Goal: Task Accomplishment & Management: Use online tool/utility

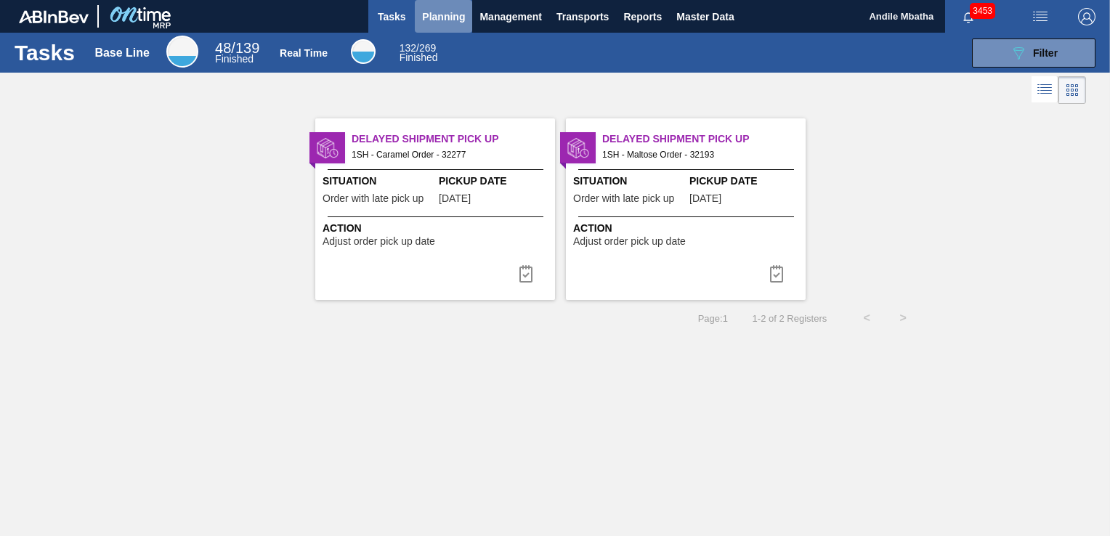
click at [431, 20] on span "Planning" at bounding box center [443, 16] width 43 height 17
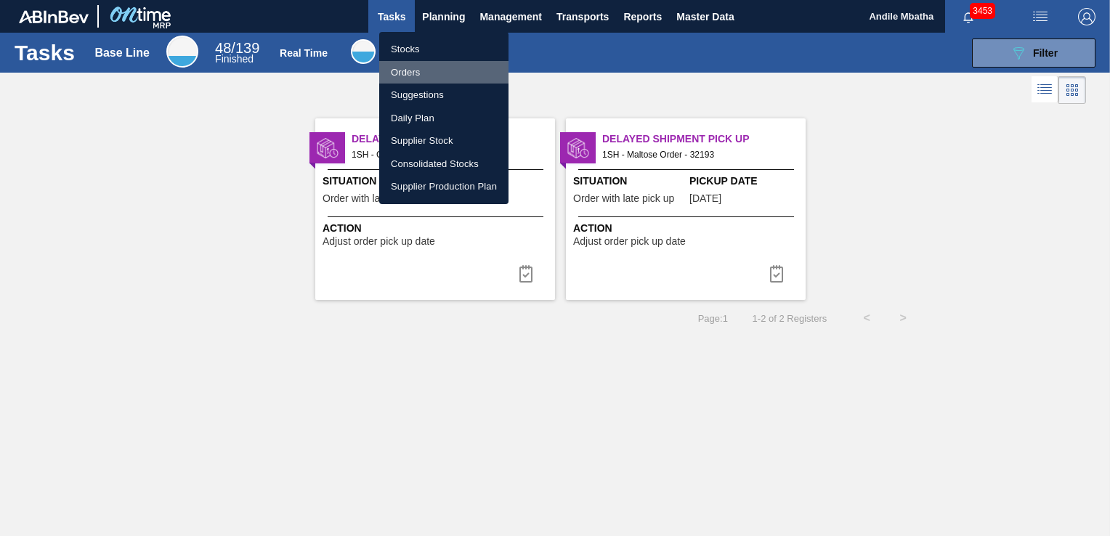
click at [433, 69] on li "Orders" at bounding box center [443, 72] width 129 height 23
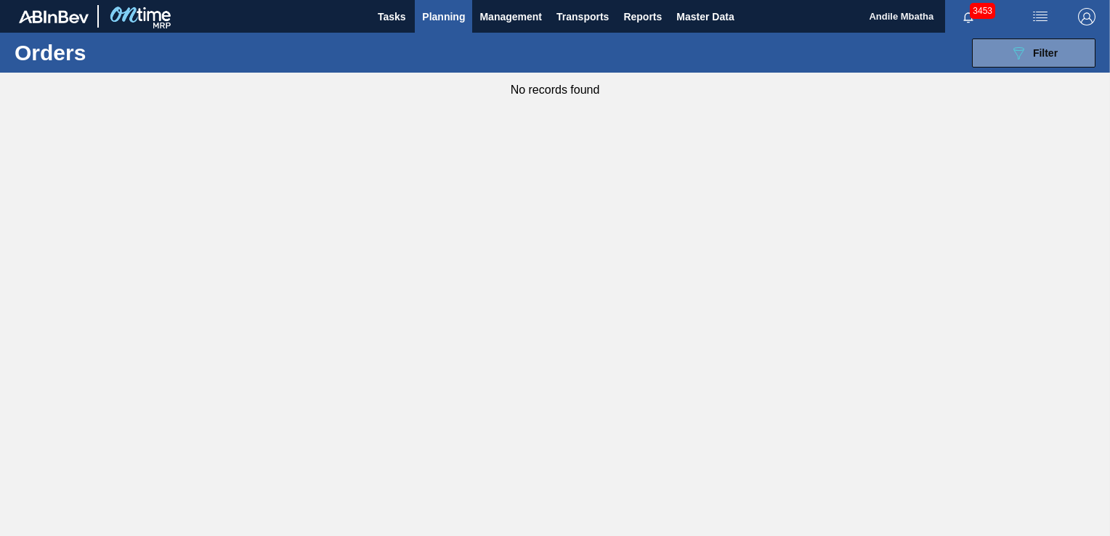
click at [452, 22] on span "Planning" at bounding box center [443, 16] width 43 height 17
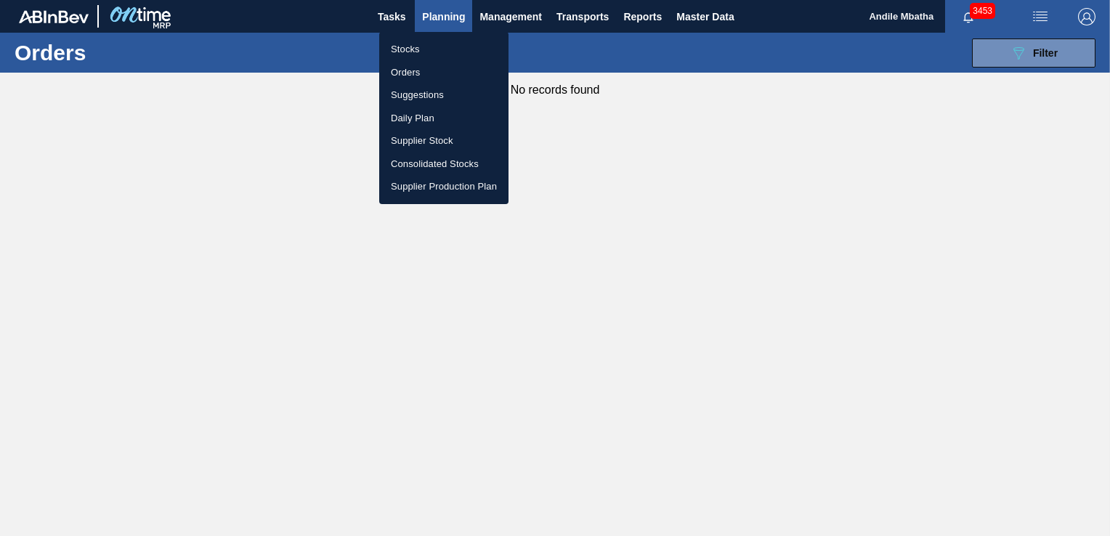
click at [433, 53] on li "Stocks" at bounding box center [443, 49] width 129 height 23
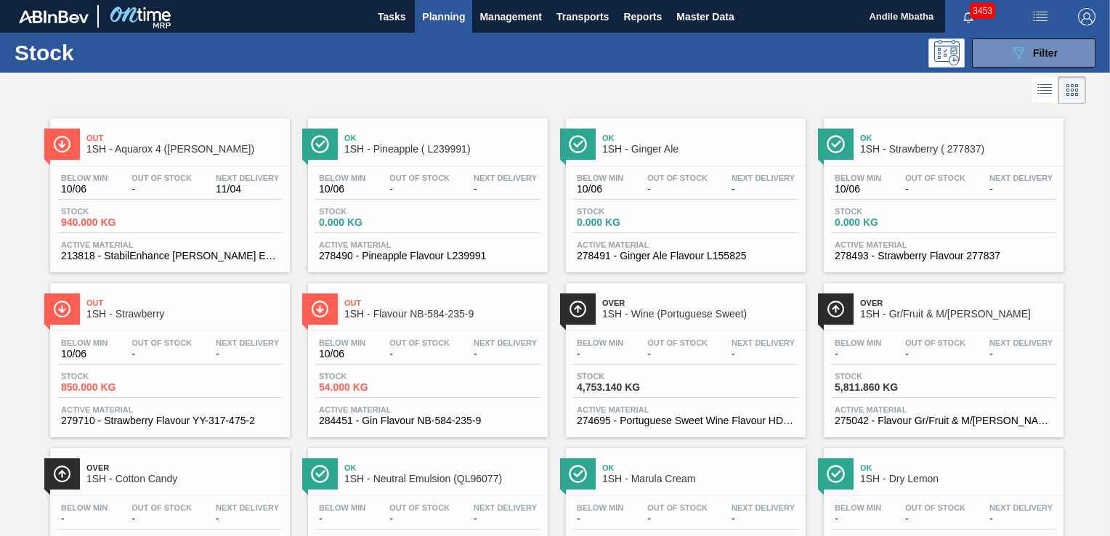
click at [131, 346] on div "Out Of Stock -" at bounding box center [162, 348] width 68 height 21
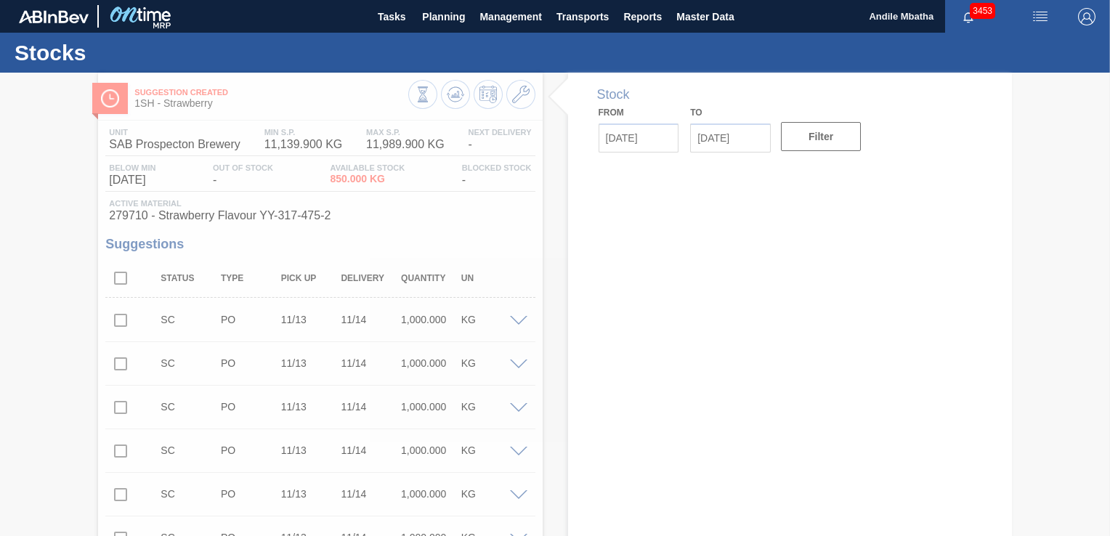
type input "[DATE]"
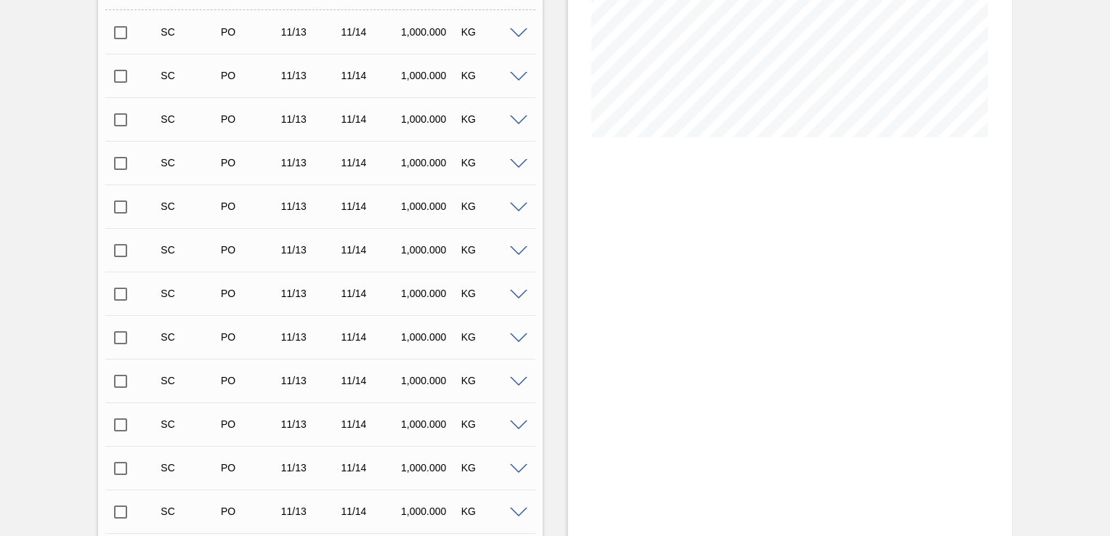
scroll to position [395, 0]
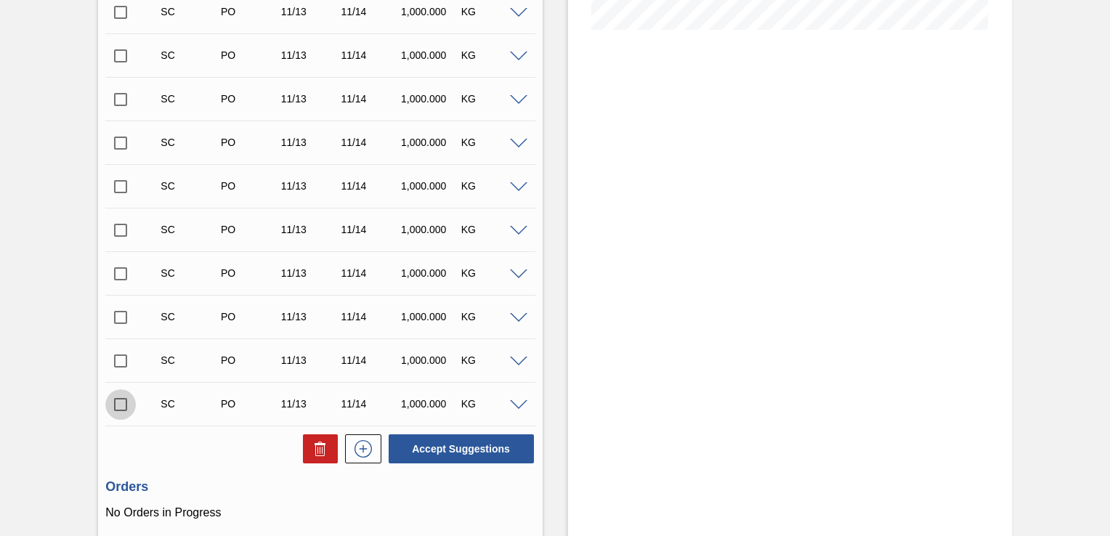
click at [121, 403] on input "checkbox" at bounding box center [120, 404] width 31 height 31
click at [463, 447] on button "Accept Suggestions" at bounding box center [461, 448] width 145 height 29
checkbox input "false"
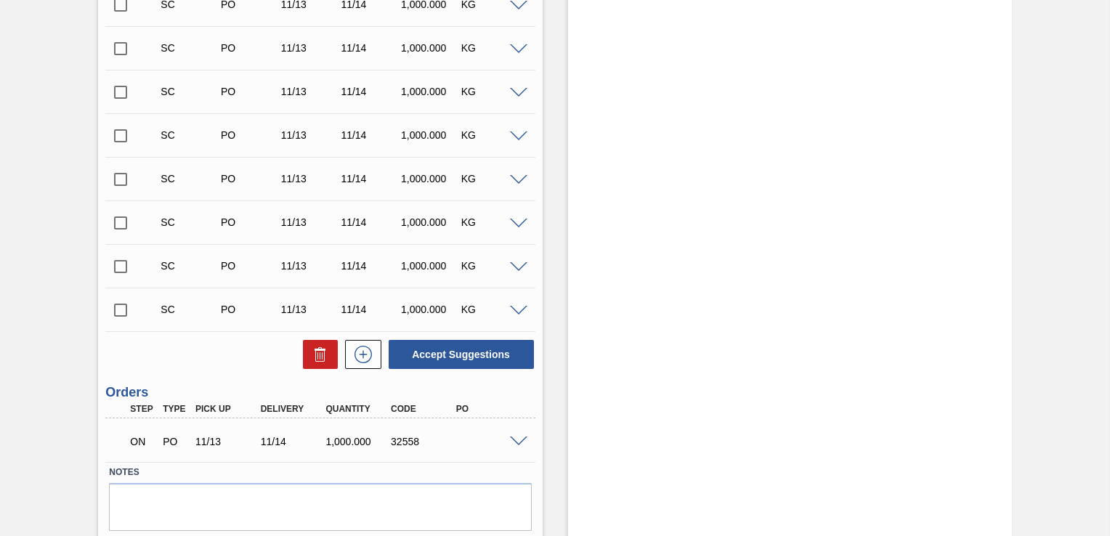
scroll to position [452, 0]
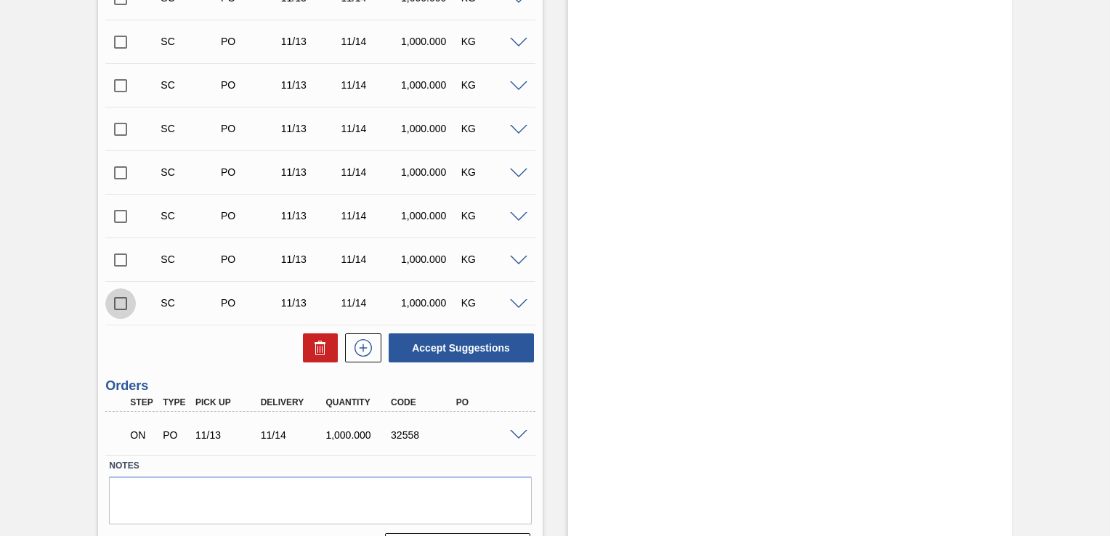
click at [121, 303] on input "checkbox" at bounding box center [120, 303] width 31 height 31
click at [497, 349] on button "Accept Suggestions" at bounding box center [461, 347] width 145 height 29
checkbox input "false"
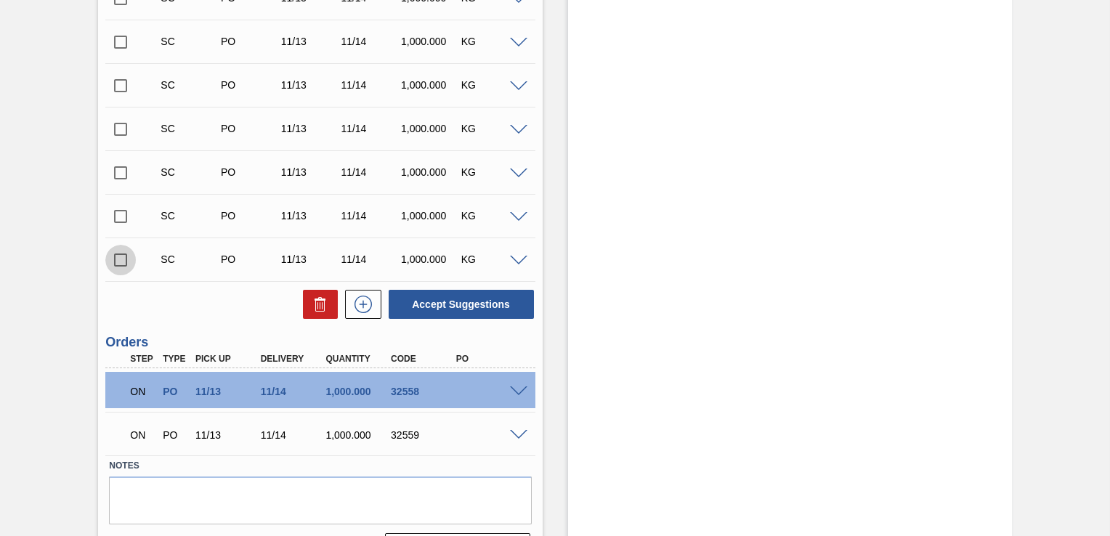
click at [116, 260] on input "checkbox" at bounding box center [120, 260] width 31 height 31
click at [463, 306] on button "Accept Suggestions" at bounding box center [461, 304] width 145 height 29
checkbox input "false"
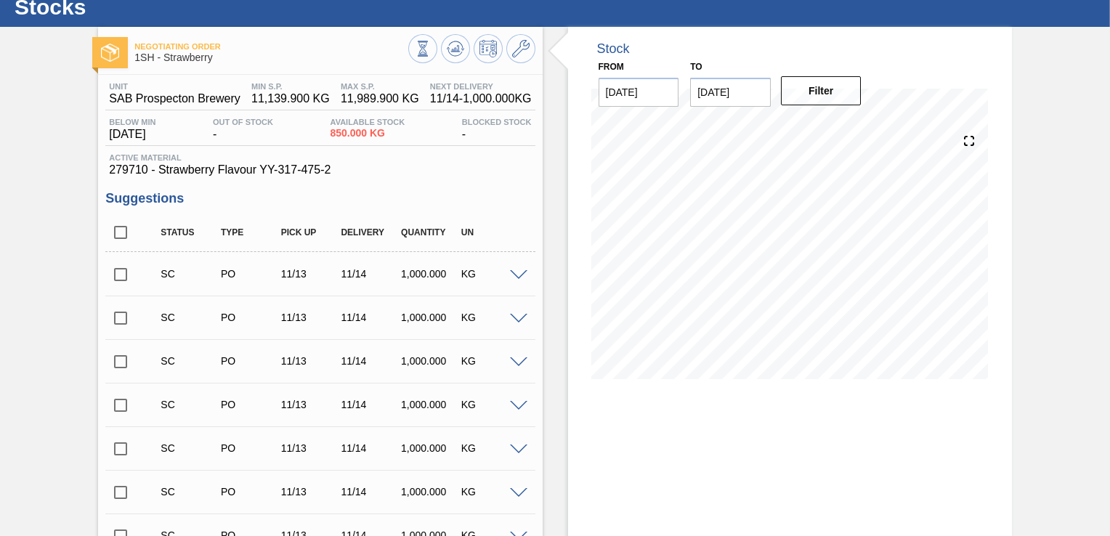
scroll to position [17, 0]
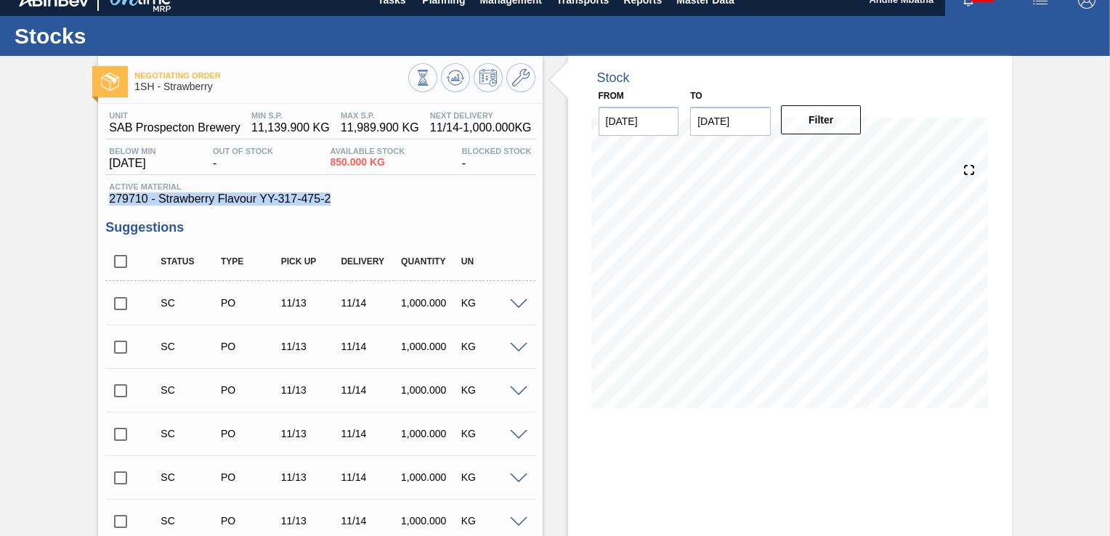
drag, startPoint x: 343, startPoint y: 202, endPoint x: 108, endPoint y: 196, distance: 234.6
click at [109, 196] on span "279710 - Strawberry Flavour YY-317-475-2" at bounding box center [320, 198] width 422 height 13
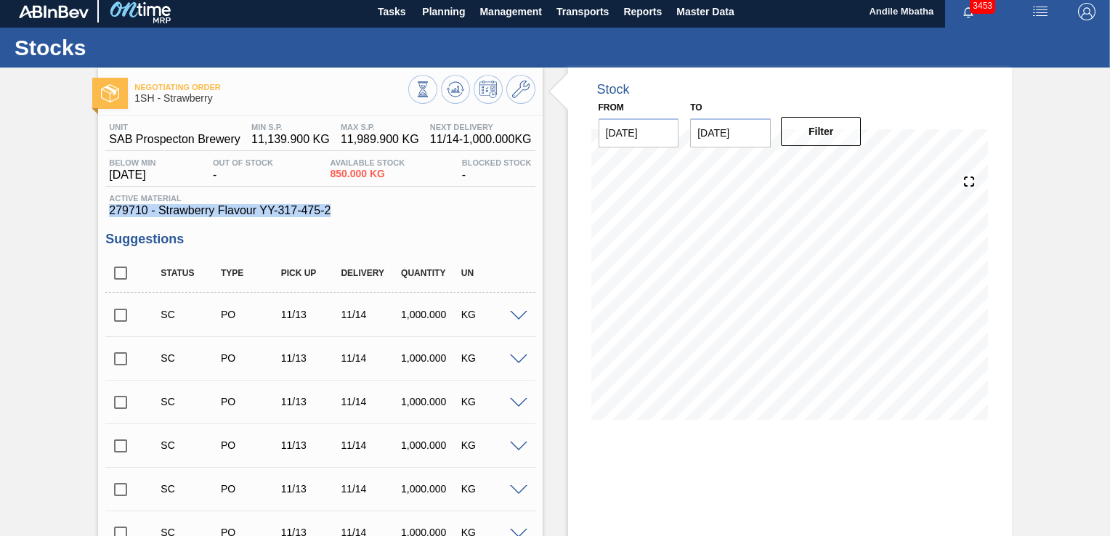
scroll to position [0, 0]
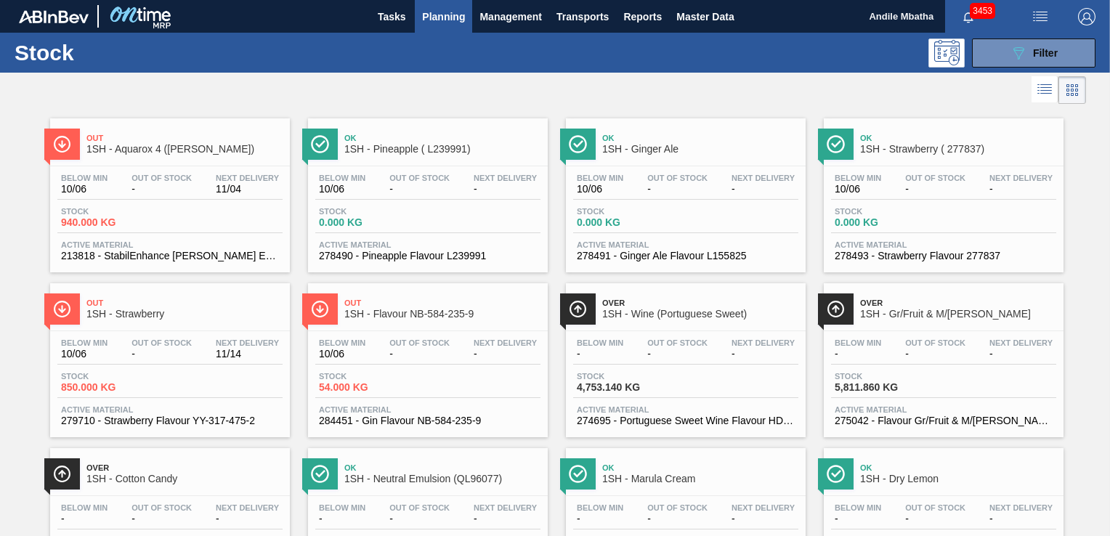
scroll to position [100, 0]
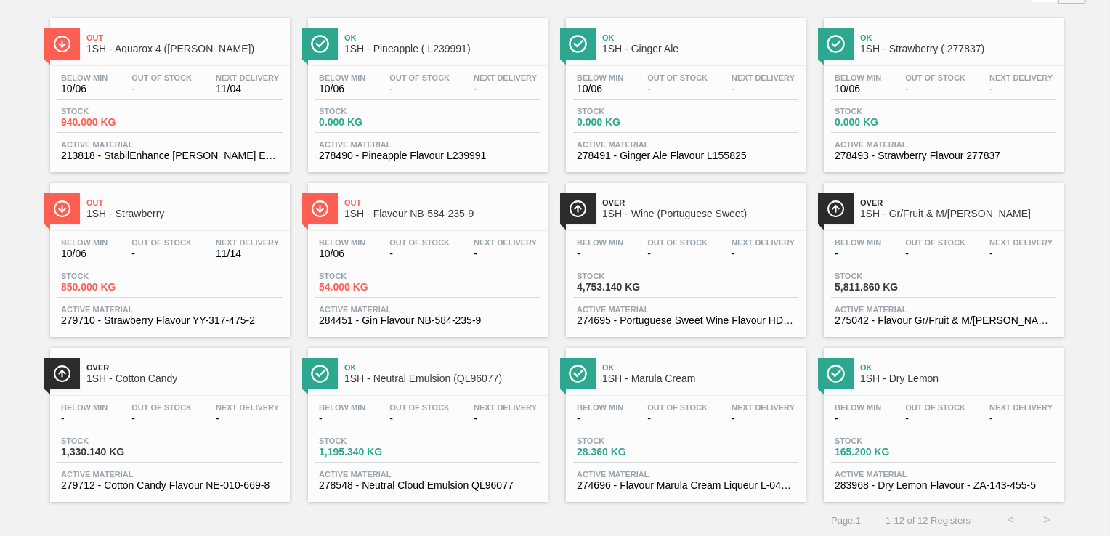
click at [163, 391] on div "Over 1SH - Cotton Candy Below Min - Out Of Stock - Next Delivery - Stock 1,330.…" at bounding box center [170, 425] width 240 height 154
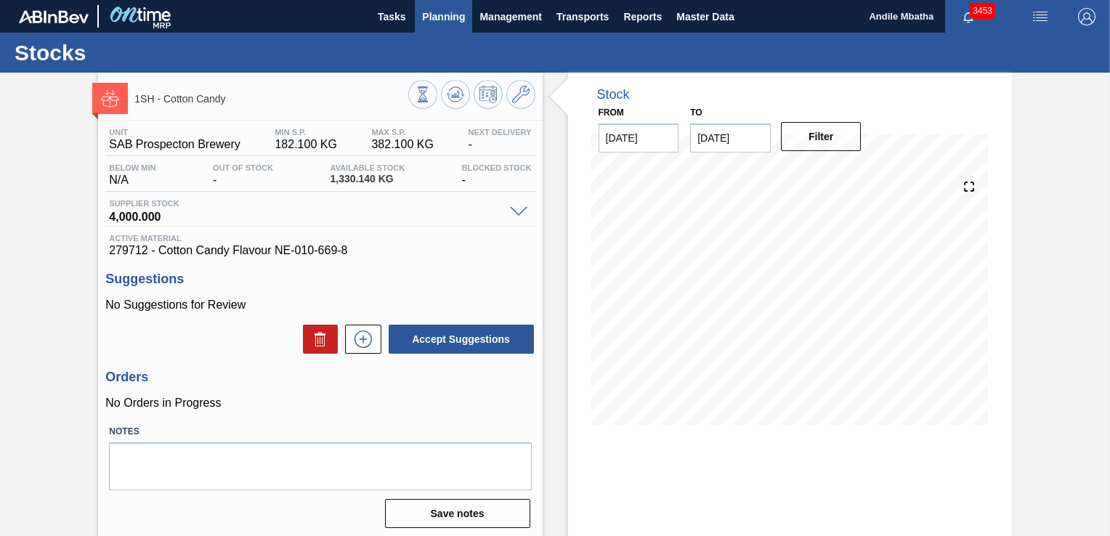
click at [437, 10] on span "Planning" at bounding box center [443, 16] width 43 height 17
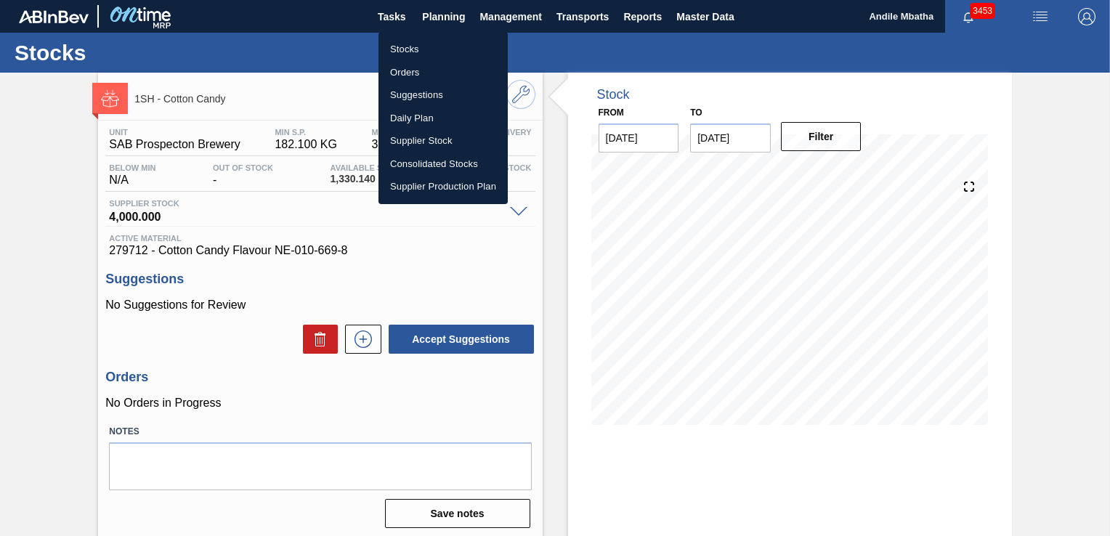
drag, startPoint x: 402, startPoint y: 43, endPoint x: 489, endPoint y: 126, distance: 120.2
click at [402, 43] on li "Stocks" at bounding box center [442, 49] width 129 height 23
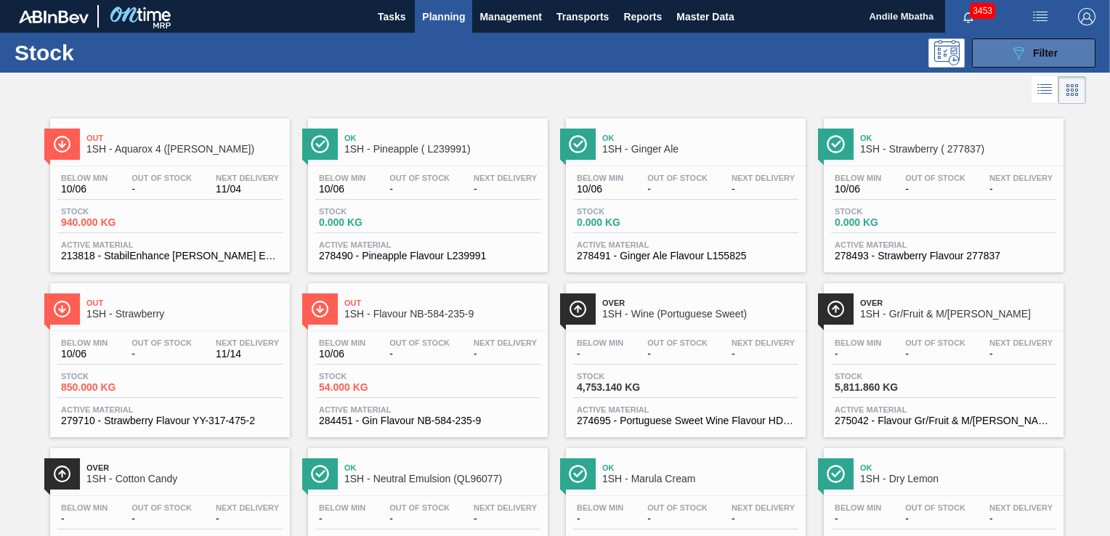
click at [1052, 53] on span "Filter" at bounding box center [1045, 53] width 25 height 12
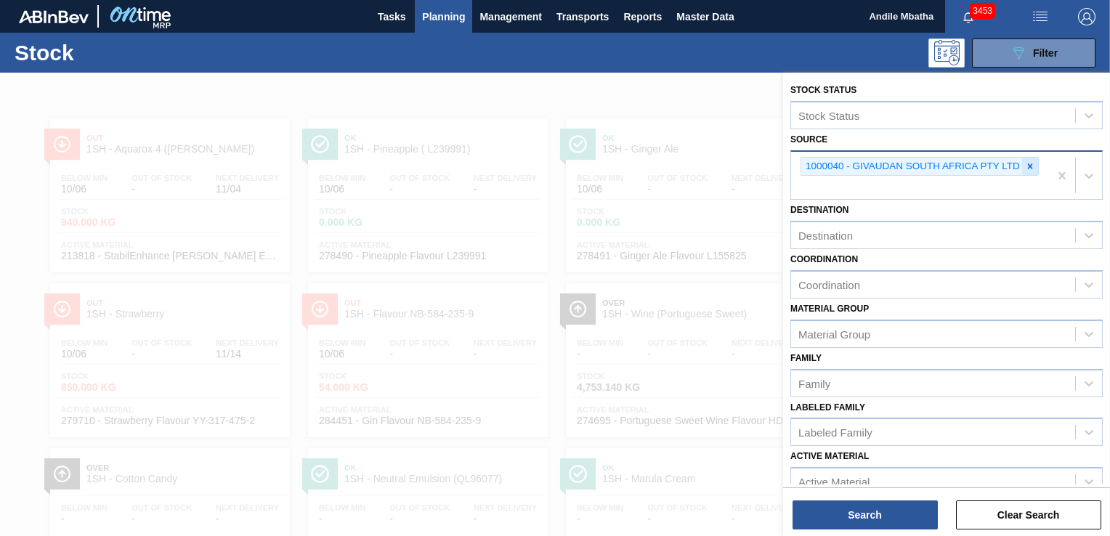
click at [1034, 167] on div at bounding box center [1030, 167] width 16 height 18
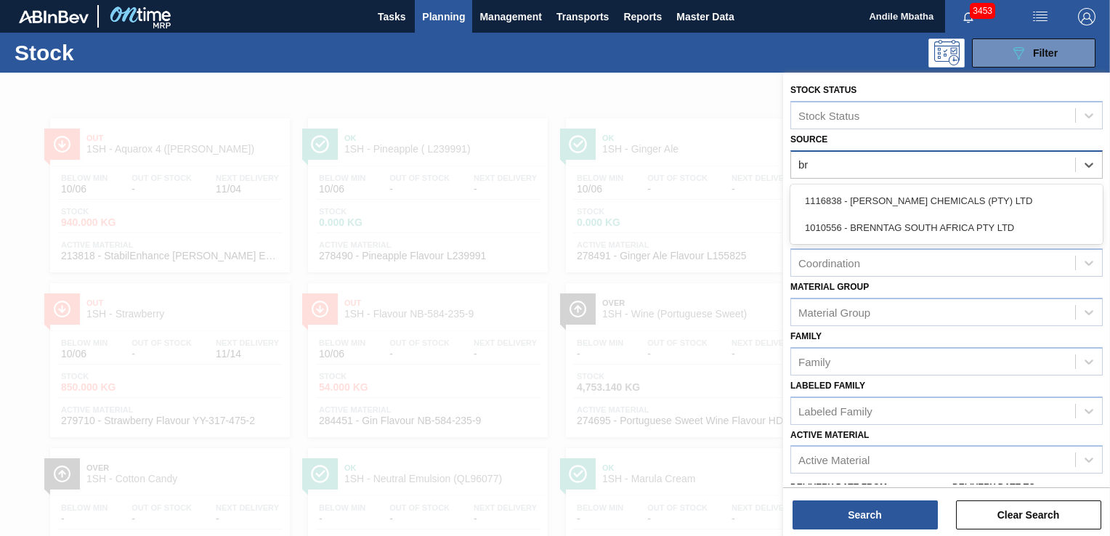
type input "bre"
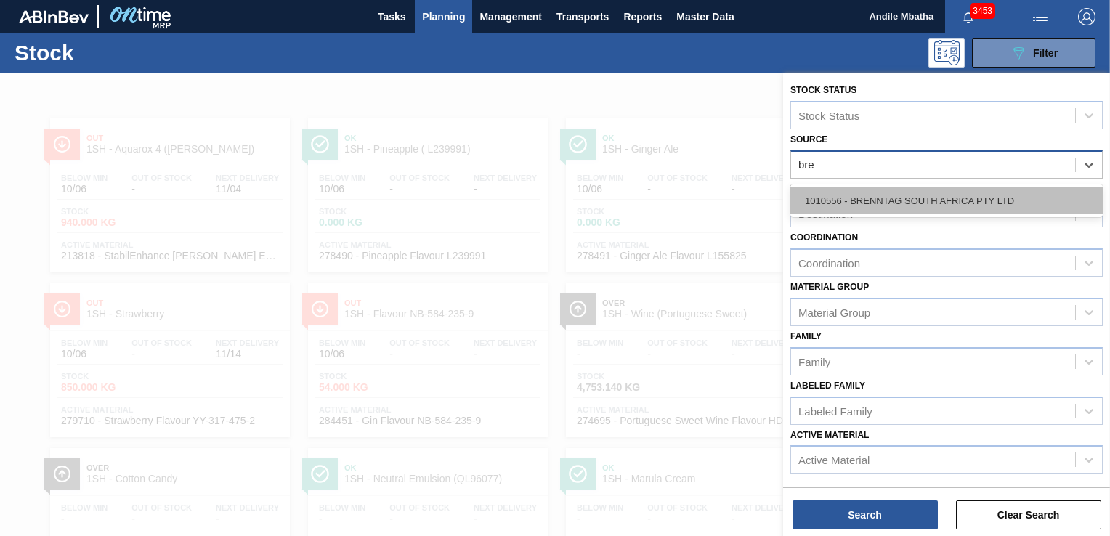
click at [914, 204] on div "1010556 - BRENNTAG SOUTH AFRICA PTY LTD" at bounding box center [946, 200] width 312 height 27
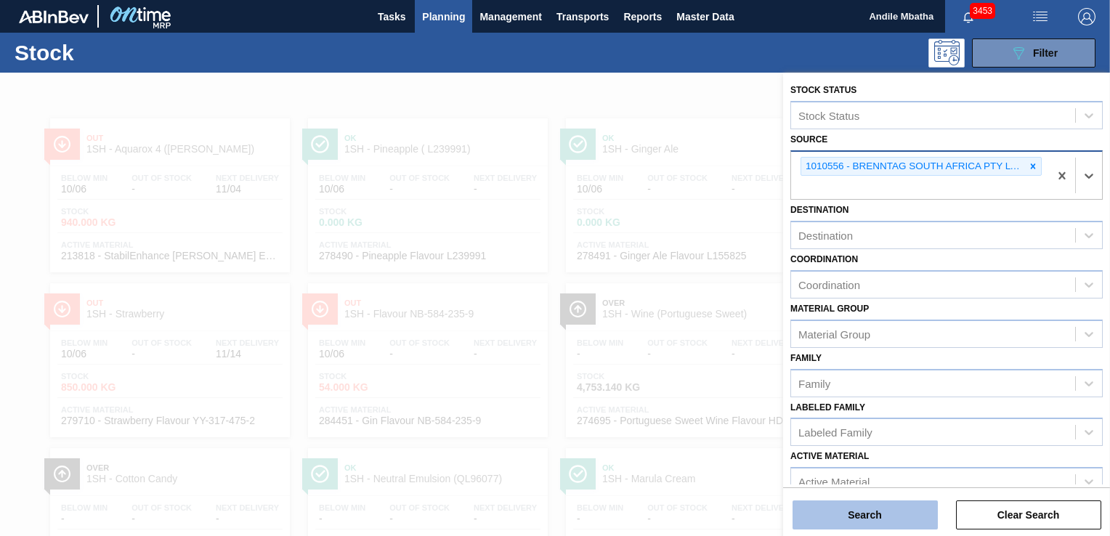
click at [858, 516] on button "Search" at bounding box center [864, 514] width 145 height 29
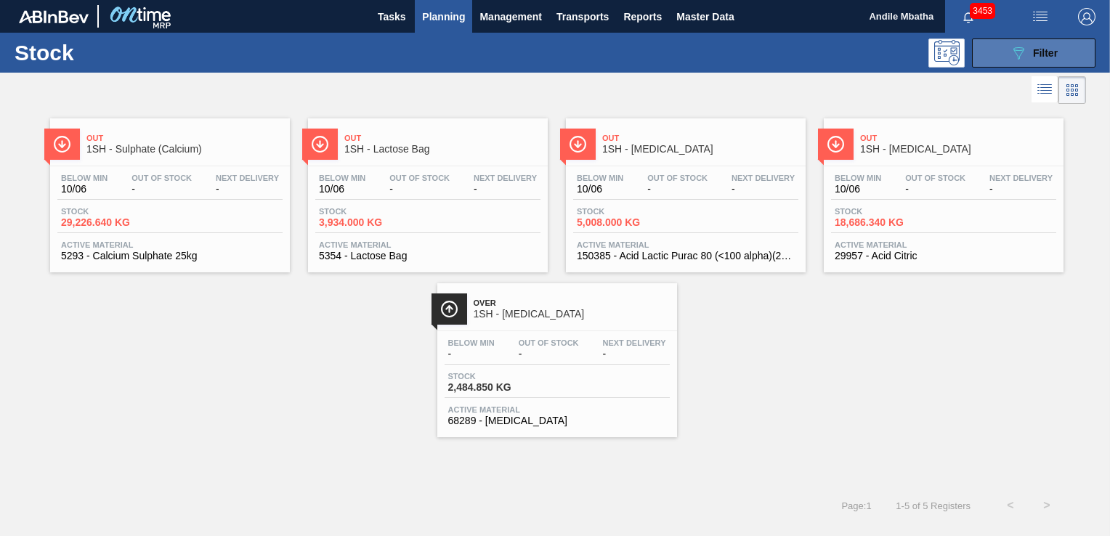
click at [1014, 60] on icon "089F7B8B-B2A5-4AFE-B5C0-19BA573D28AC" at bounding box center [1017, 52] width 17 height 17
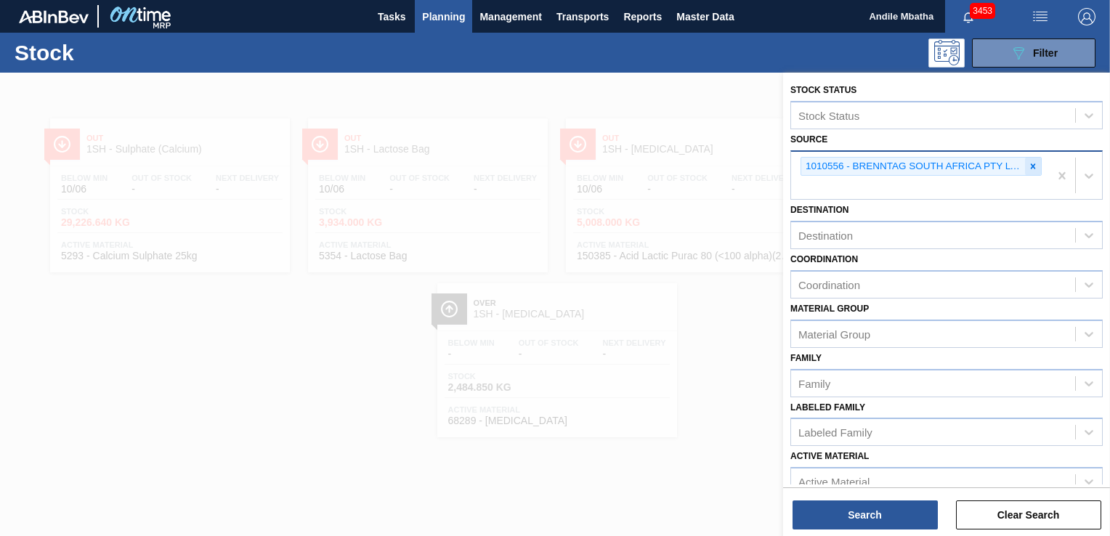
click at [1034, 164] on icon at bounding box center [1033, 166] width 10 height 10
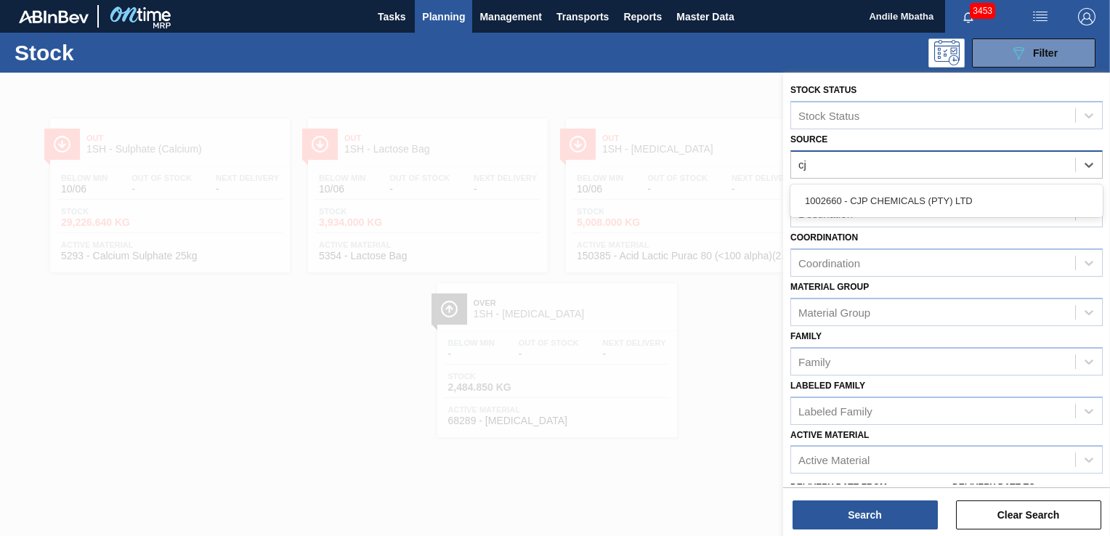
type input "cjp"
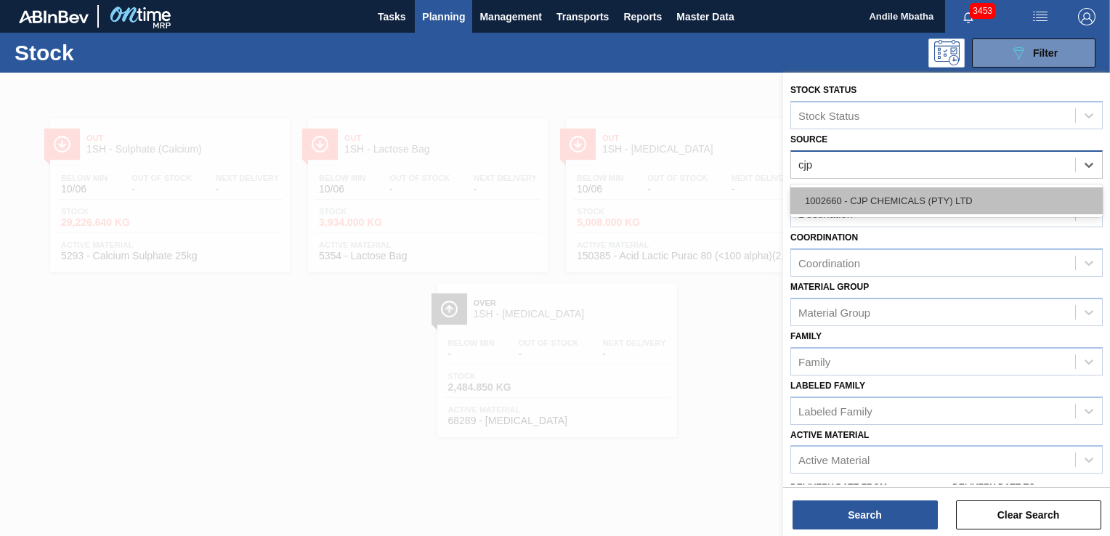
click at [936, 187] on div "1002660 - CJP CHEMICALS (PTY) LTD" at bounding box center [946, 200] width 312 height 27
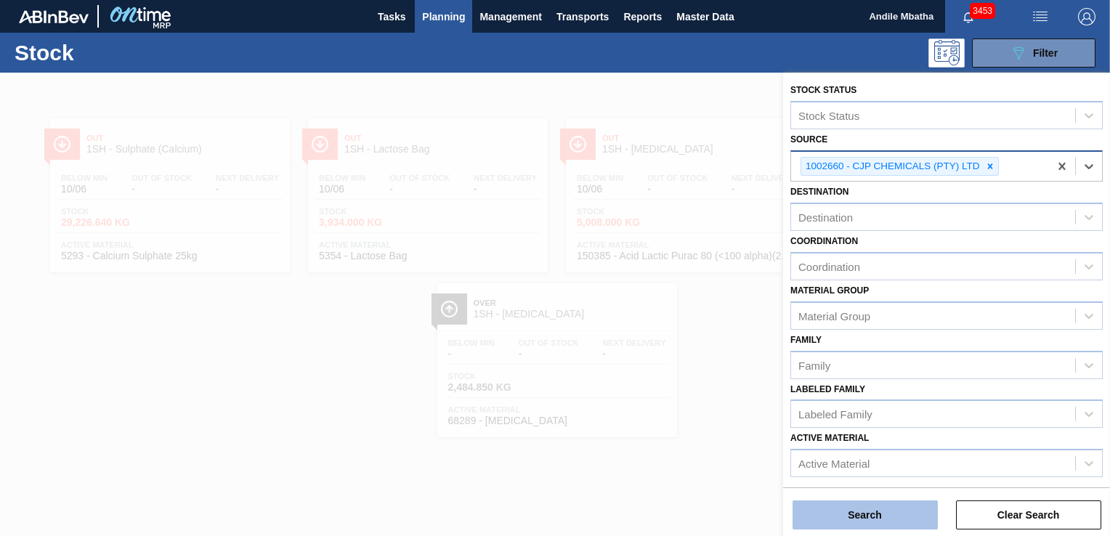
click at [874, 517] on button "Search" at bounding box center [864, 514] width 145 height 29
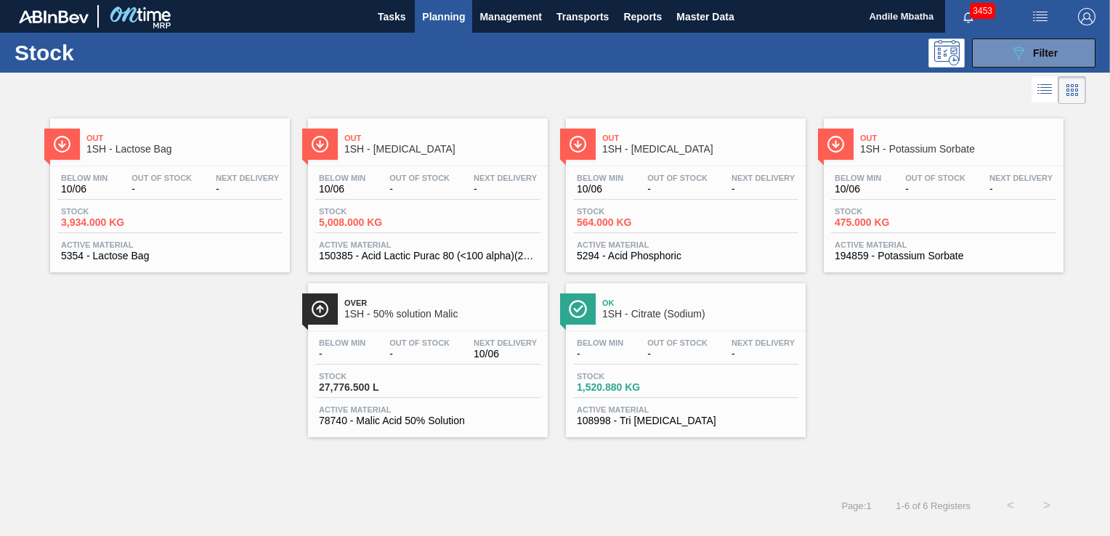
click at [644, 333] on div "Below Min - Out Of Stock - Next Delivery - Stock 1,520.880 KG Active Material 1…" at bounding box center [686, 380] width 240 height 99
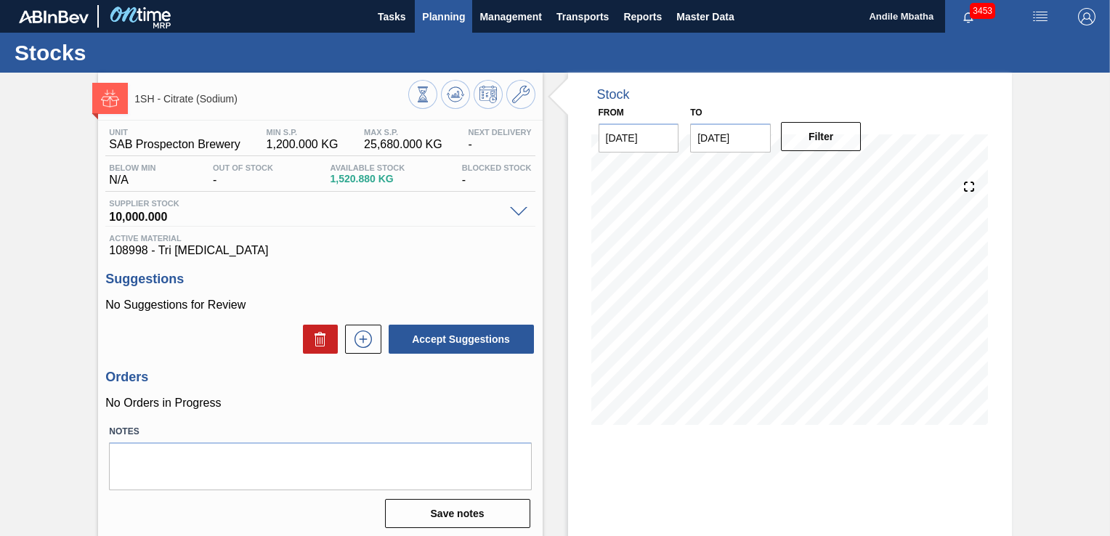
click at [436, 14] on span "Planning" at bounding box center [443, 16] width 43 height 17
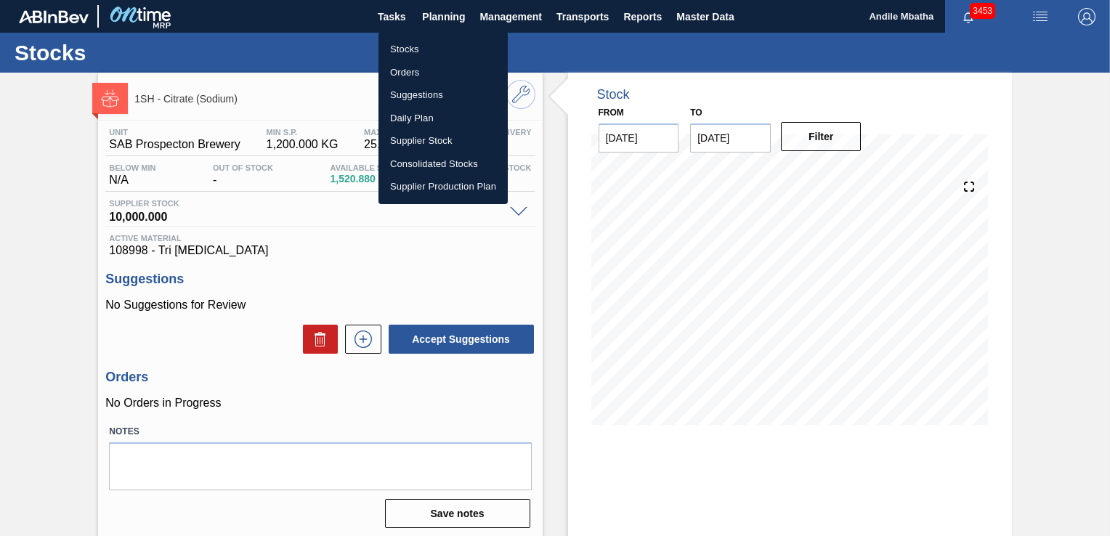
click at [425, 52] on li "Stocks" at bounding box center [442, 49] width 129 height 23
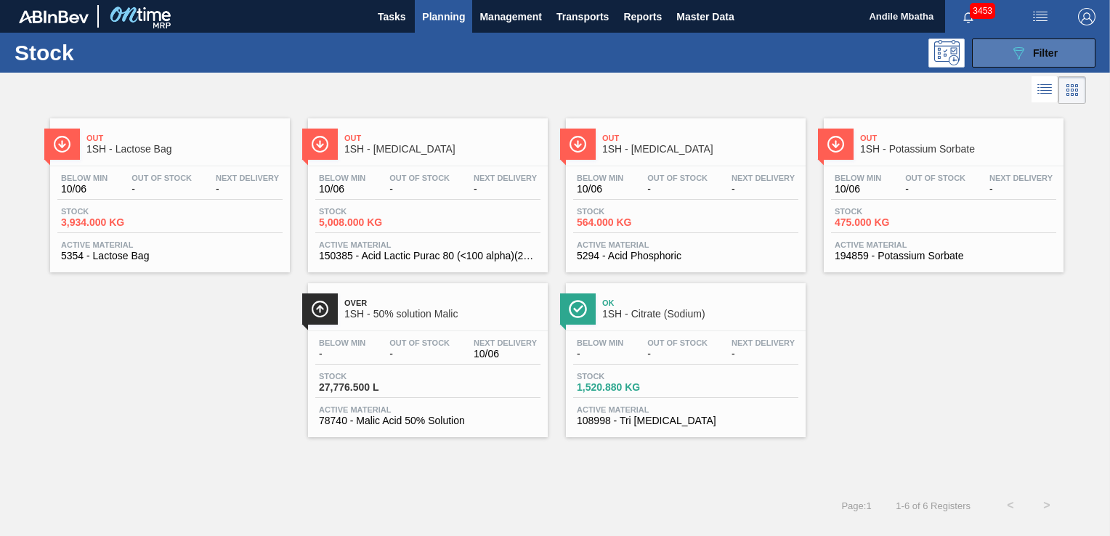
click at [1040, 52] on span "Filter" at bounding box center [1045, 53] width 25 height 12
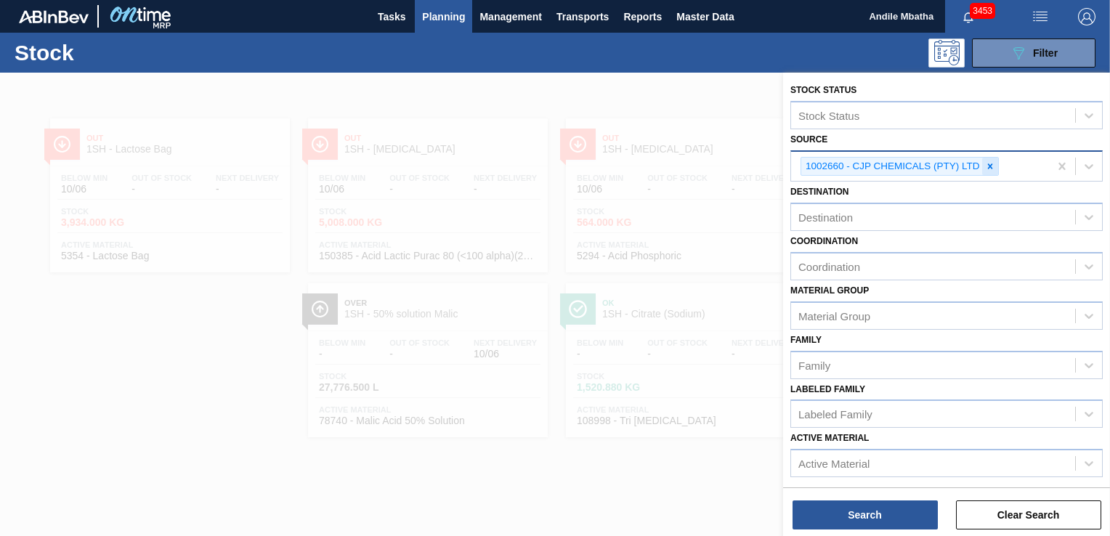
click at [991, 164] on icon at bounding box center [990, 166] width 10 height 10
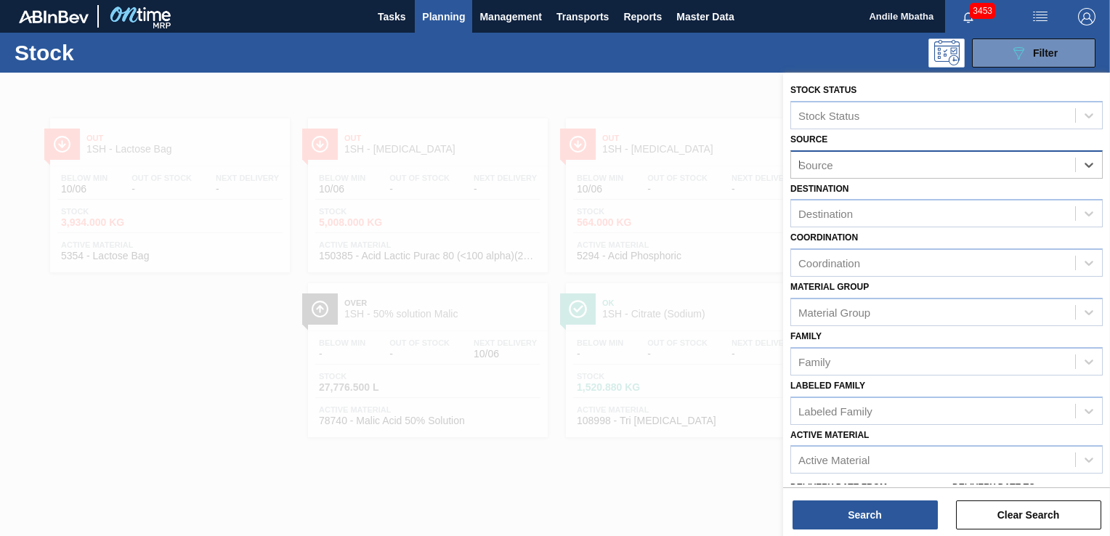
type input "br"
click at [877, 166] on div "Source br" at bounding box center [933, 164] width 284 height 21
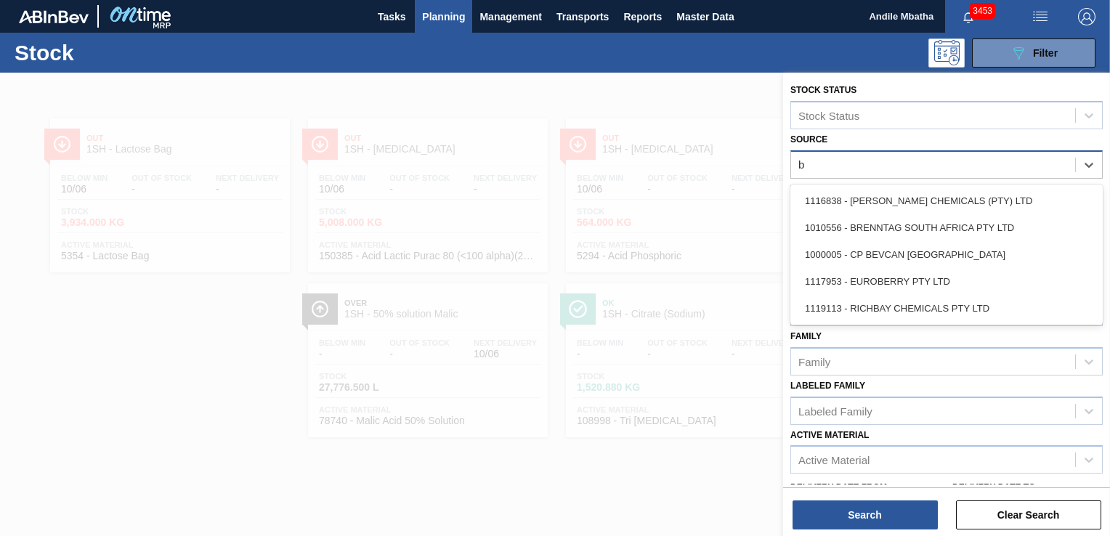
type input "br"
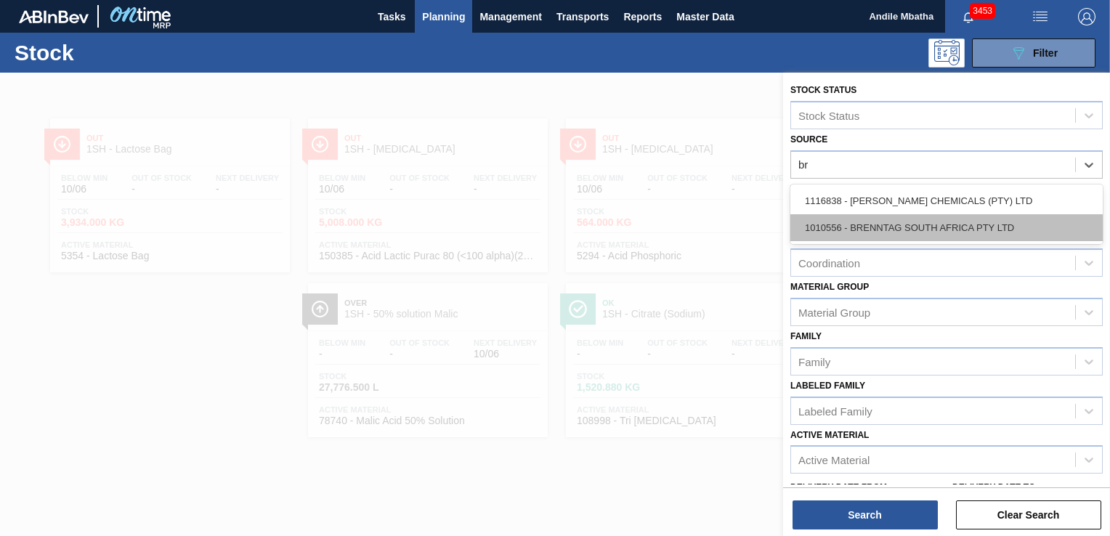
click at [870, 225] on div "1010556 - BRENNTAG SOUTH AFRICA PTY LTD" at bounding box center [946, 227] width 312 height 27
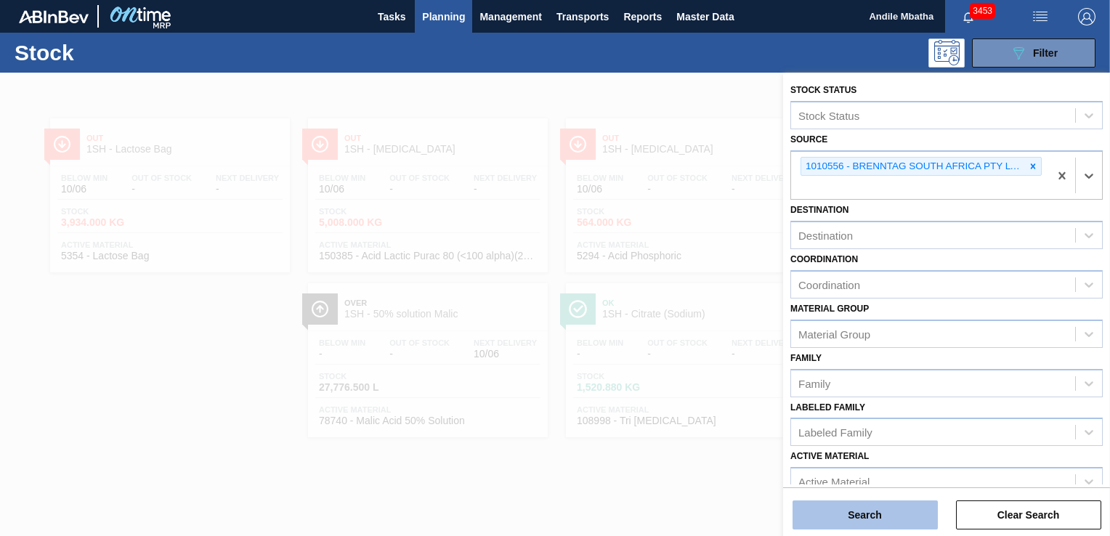
click at [841, 508] on button "Search" at bounding box center [864, 514] width 145 height 29
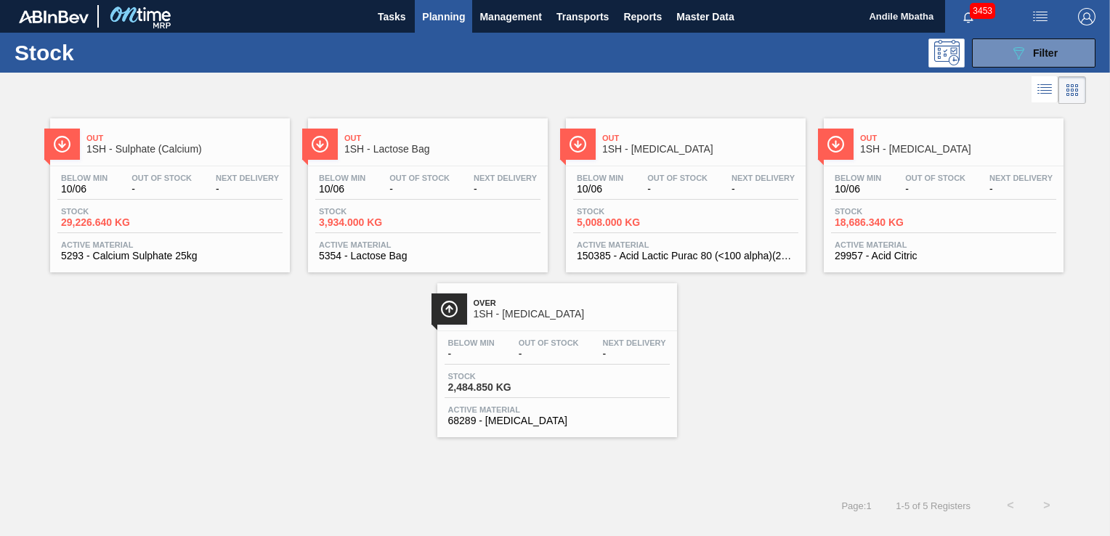
click at [886, 208] on span "Stock" at bounding box center [885, 211] width 102 height 9
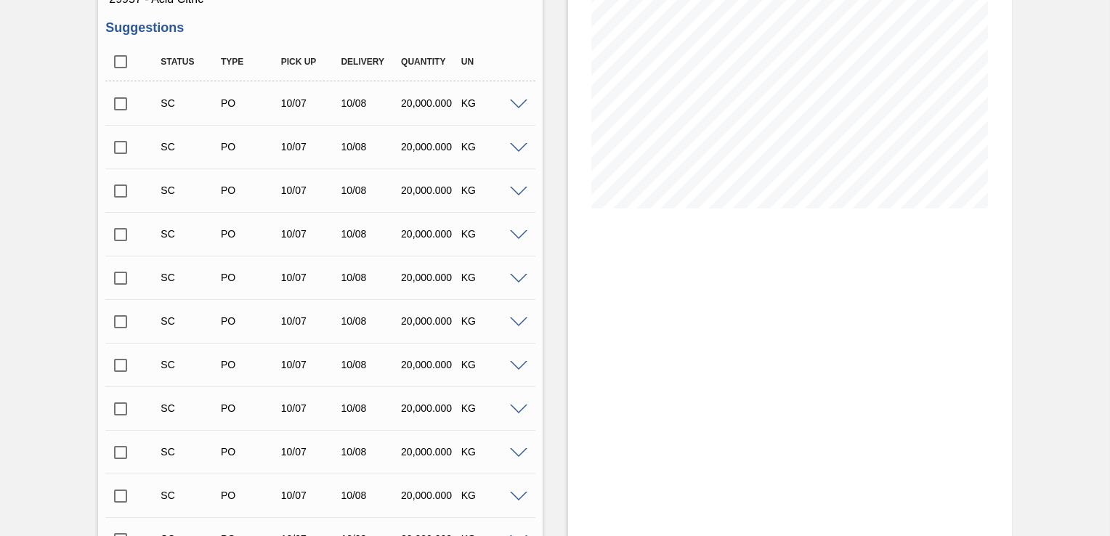
scroll to position [218, 0]
drag, startPoint x: 1107, startPoint y: 356, endPoint x: 1109, endPoint y: 407, distance: 51.6
click at [1109, 407] on main "Tasks Planning Management Transports Reports Master Data Andile Mbatha 3453 Mar…" at bounding box center [555, 268] width 1110 height 536
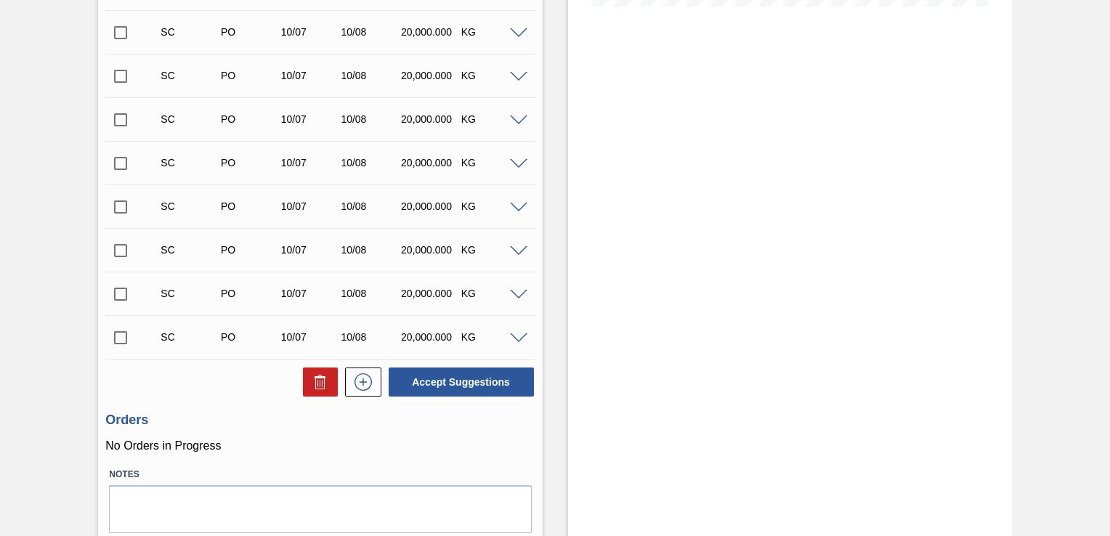
scroll to position [428, 0]
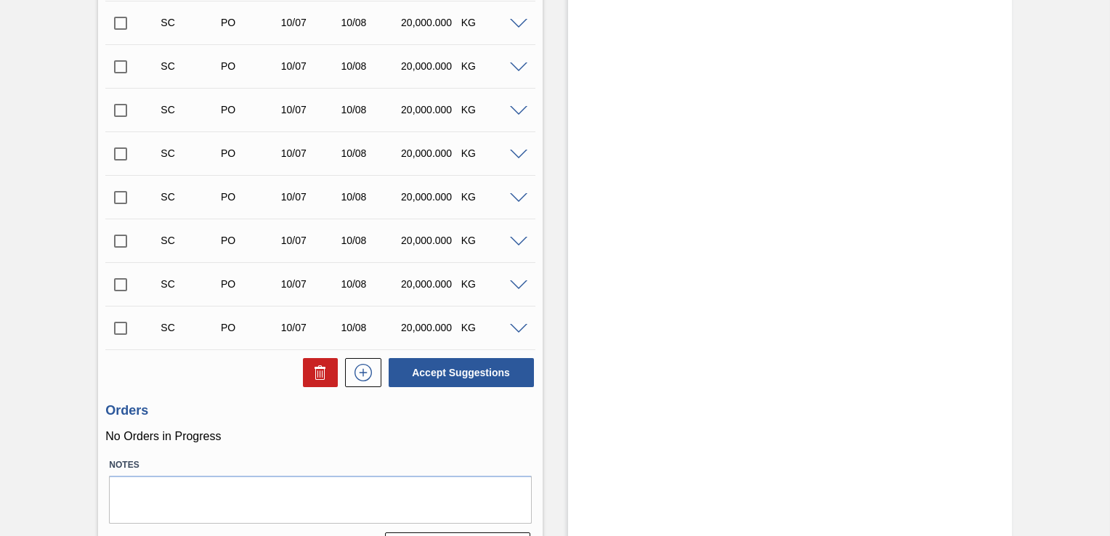
click at [116, 325] on input "checkbox" at bounding box center [120, 328] width 31 height 31
click at [468, 379] on button "Accept Suggestions" at bounding box center [461, 372] width 145 height 29
checkbox input "false"
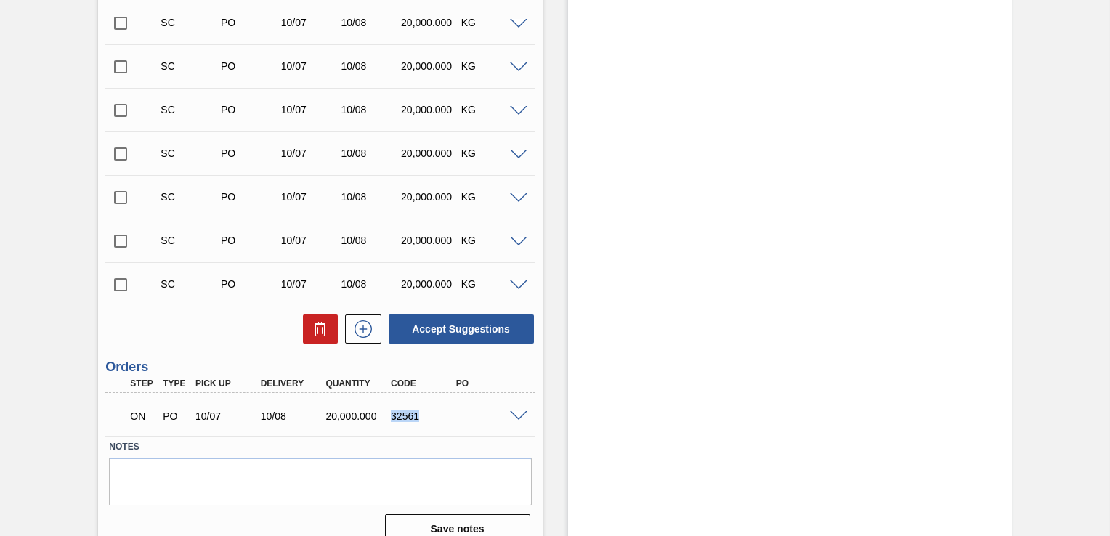
drag, startPoint x: 423, startPoint y: 414, endPoint x: 392, endPoint y: 416, distance: 30.6
click at [392, 416] on div "32561" at bounding box center [422, 416] width 71 height 12
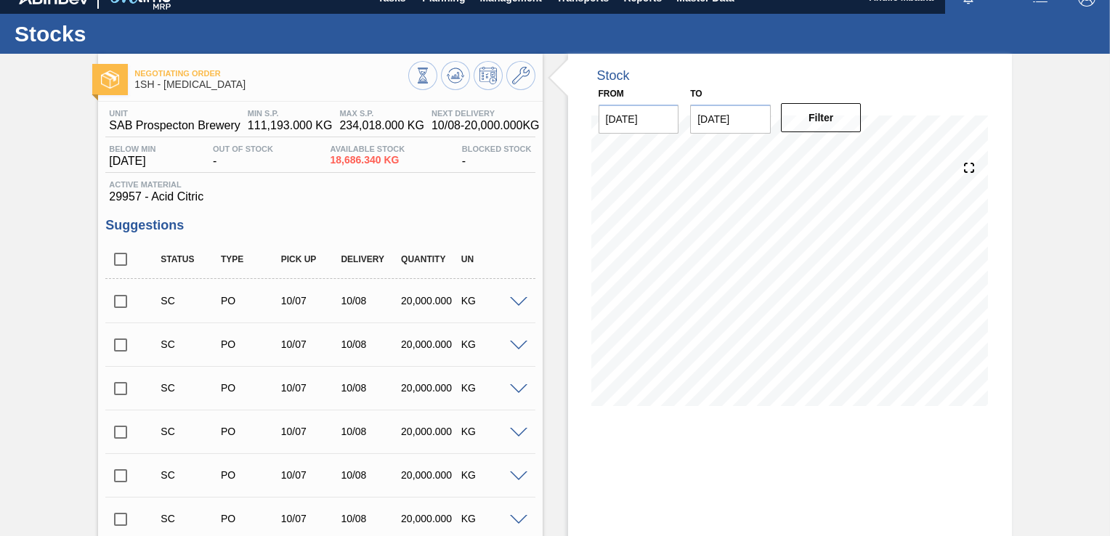
scroll to position [0, 0]
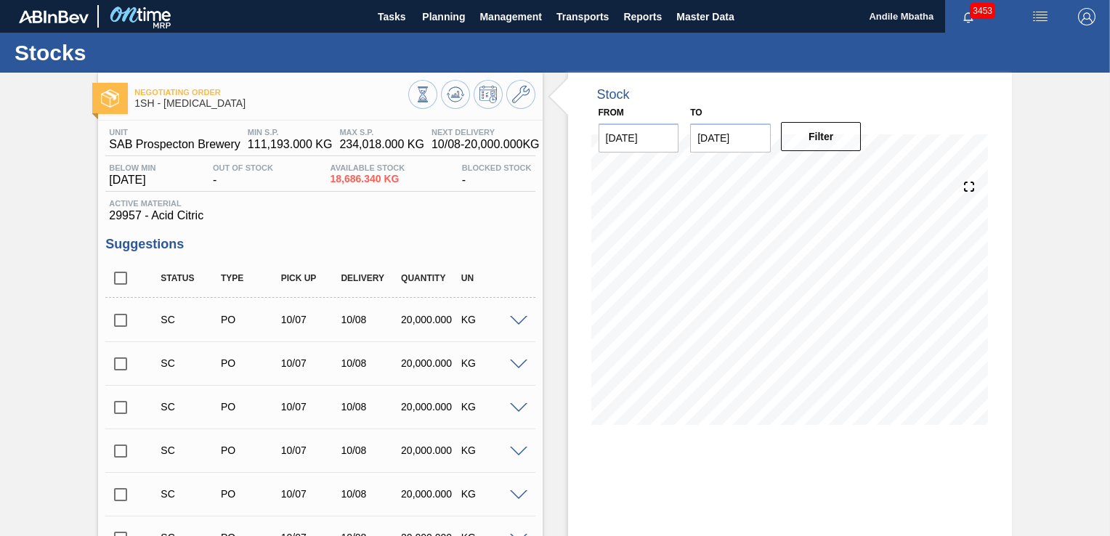
click at [442, 13] on span "Planning" at bounding box center [443, 16] width 43 height 17
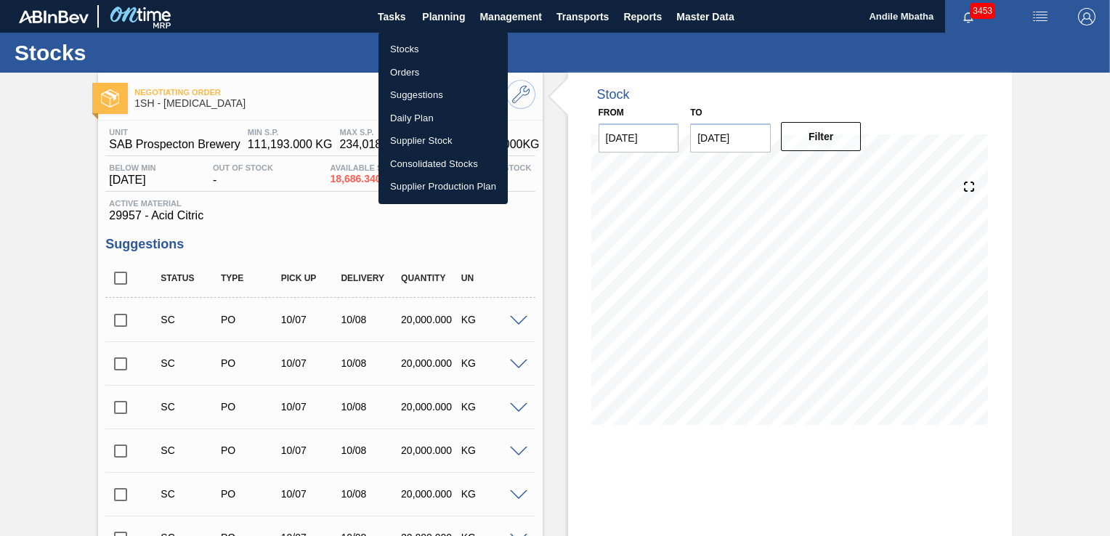
click at [426, 39] on li "Stocks" at bounding box center [442, 49] width 129 height 23
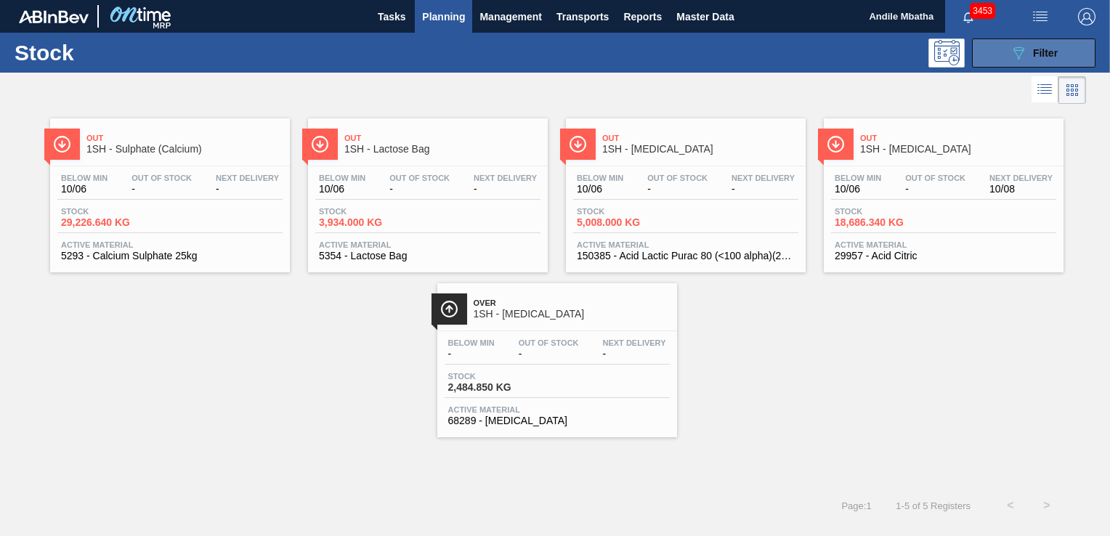
click at [1018, 52] on icon "089F7B8B-B2A5-4AFE-B5C0-19BA573D28AC" at bounding box center [1017, 52] width 17 height 17
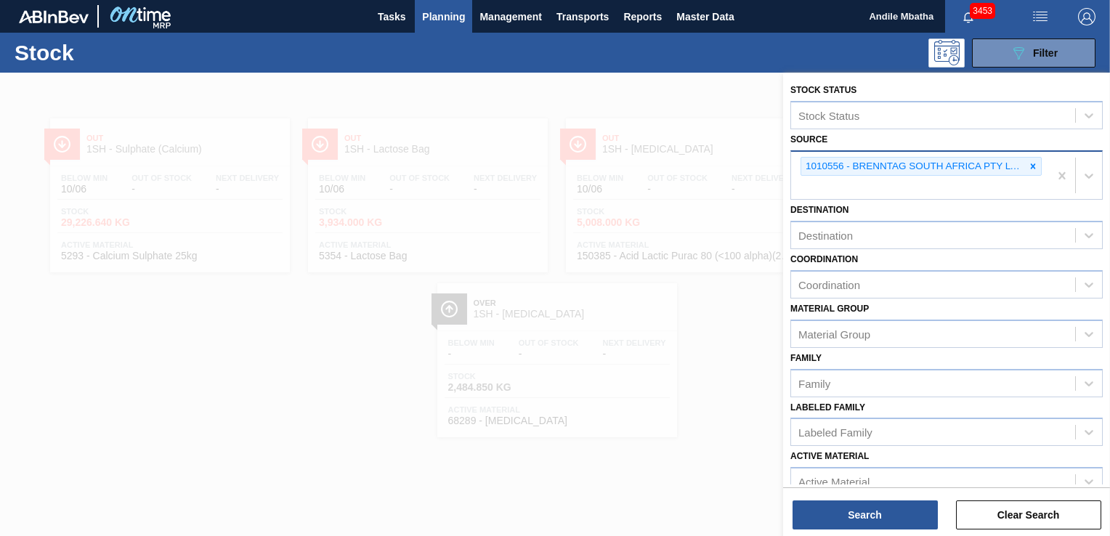
click at [1029, 162] on icon at bounding box center [1033, 166] width 10 height 10
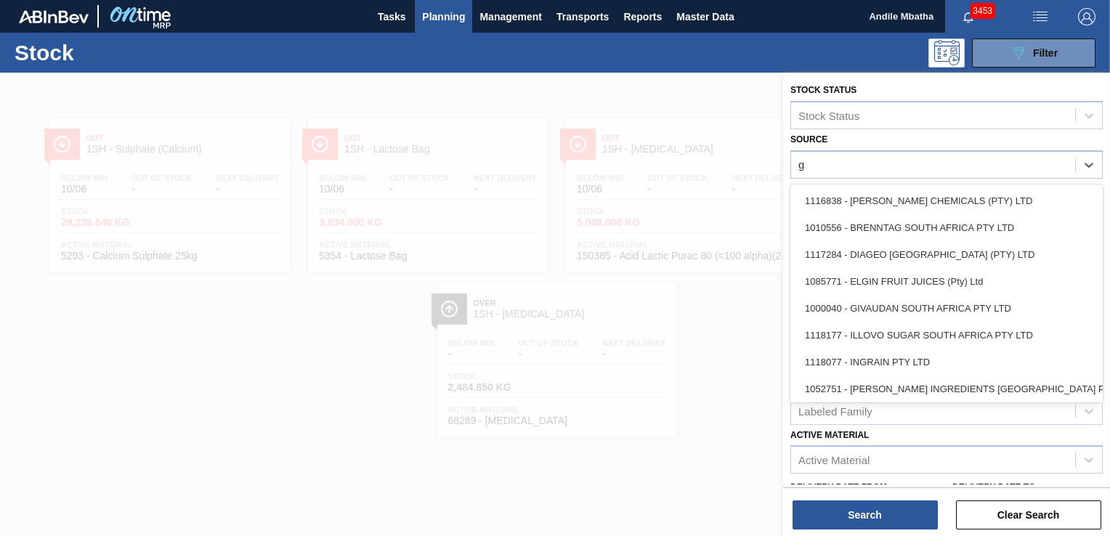
type input "gi"
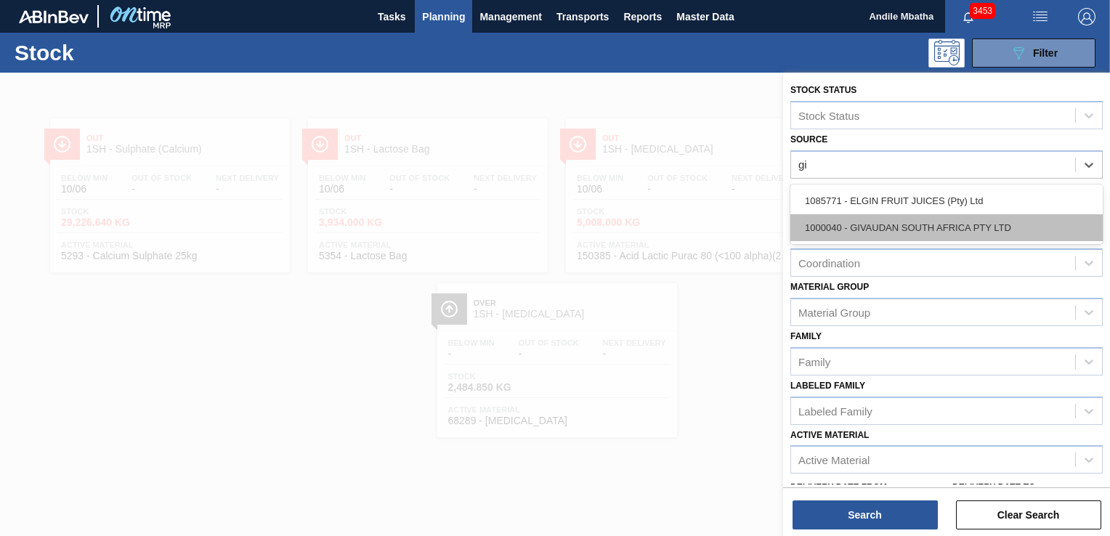
click at [872, 227] on div "1000040 - GIVAUDAN SOUTH AFRICA PTY LTD" at bounding box center [946, 227] width 312 height 27
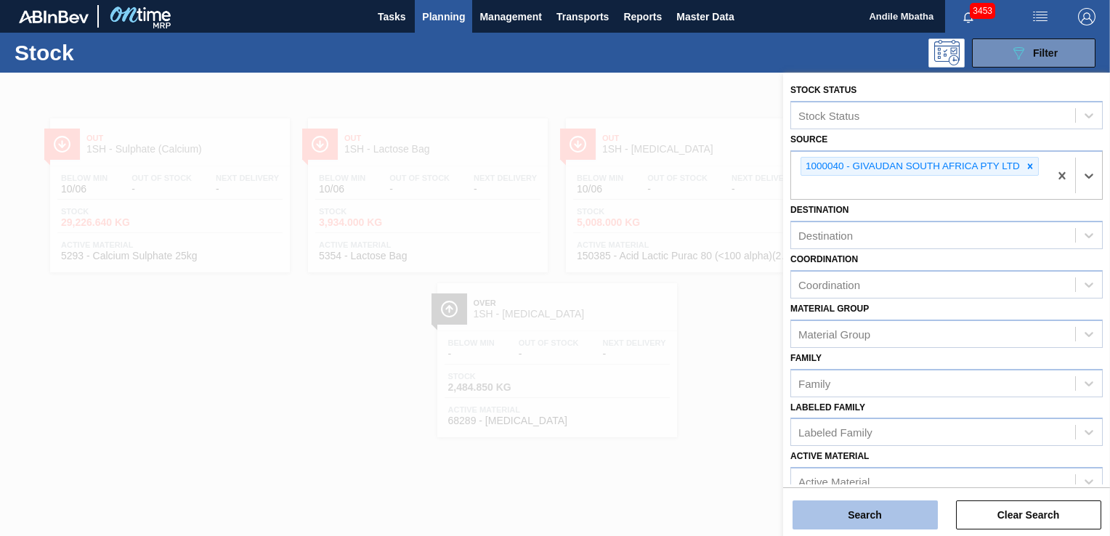
click at [871, 511] on button "Search" at bounding box center [864, 514] width 145 height 29
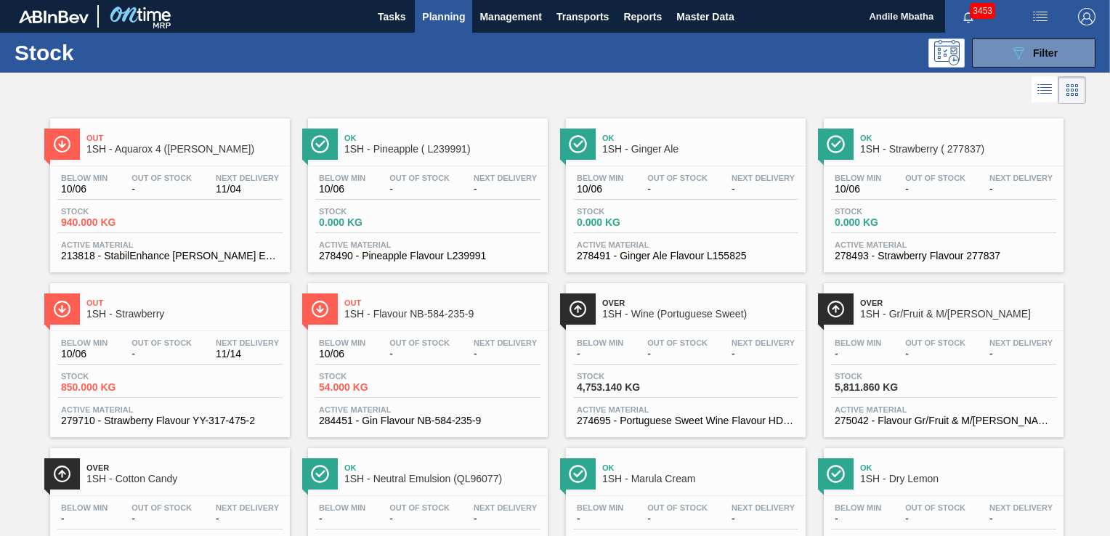
click at [146, 202] on div "Below Min 10/06 Out Of Stock - Next Delivery 11/04 Stock 940.000 KG Active Mate…" at bounding box center [170, 215] width 240 height 99
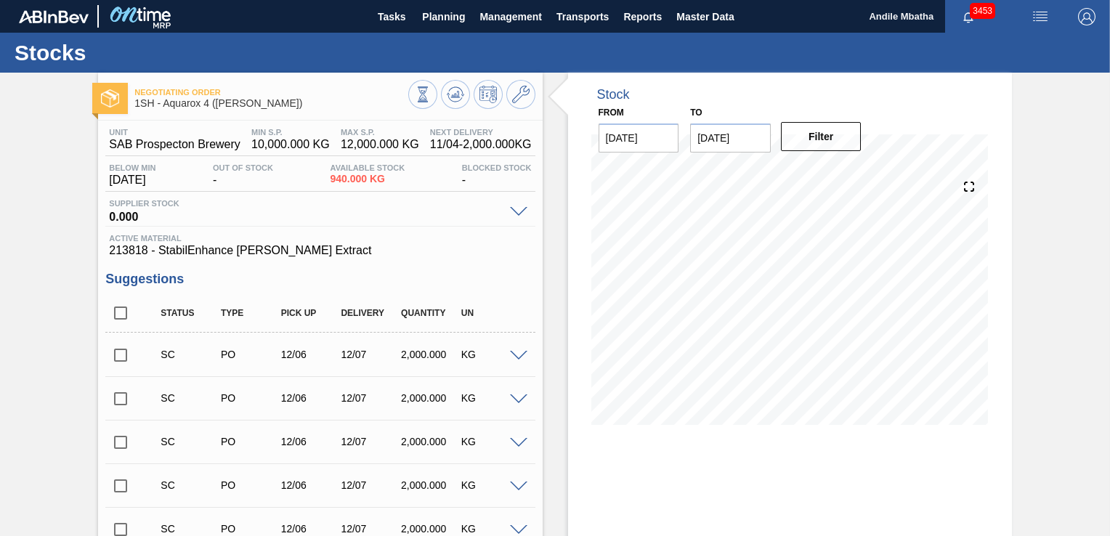
drag, startPoint x: 1106, startPoint y: 356, endPoint x: 1106, endPoint y: 394, distance: 37.8
click at [1106, 394] on div "Negotiating Order 1SH - Aquarox 4 ([PERSON_NAME]) Unit SAB Prospecton Brewery M…" at bounding box center [555, 437] width 1110 height 728
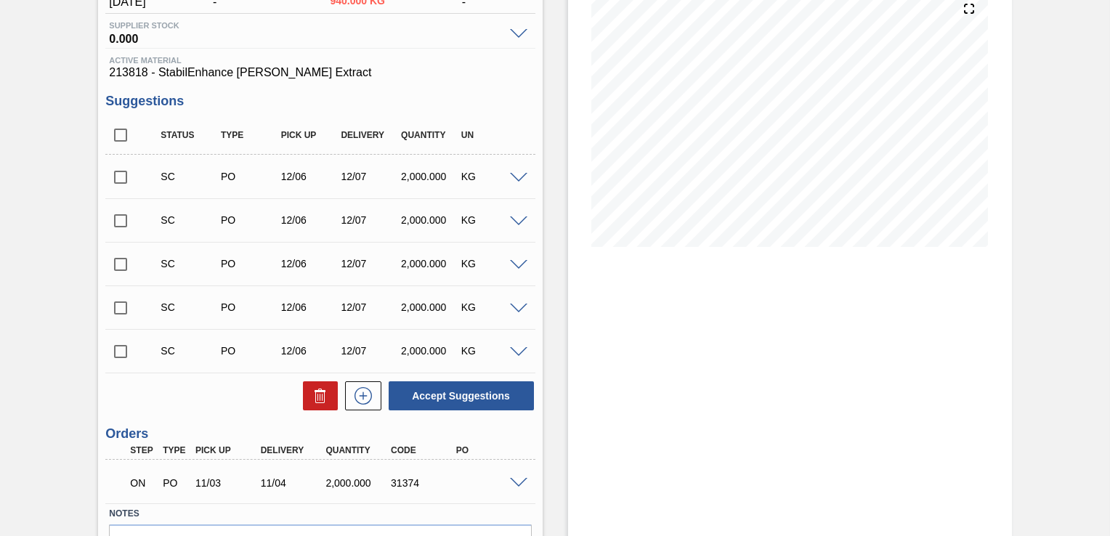
scroll to position [180, 0]
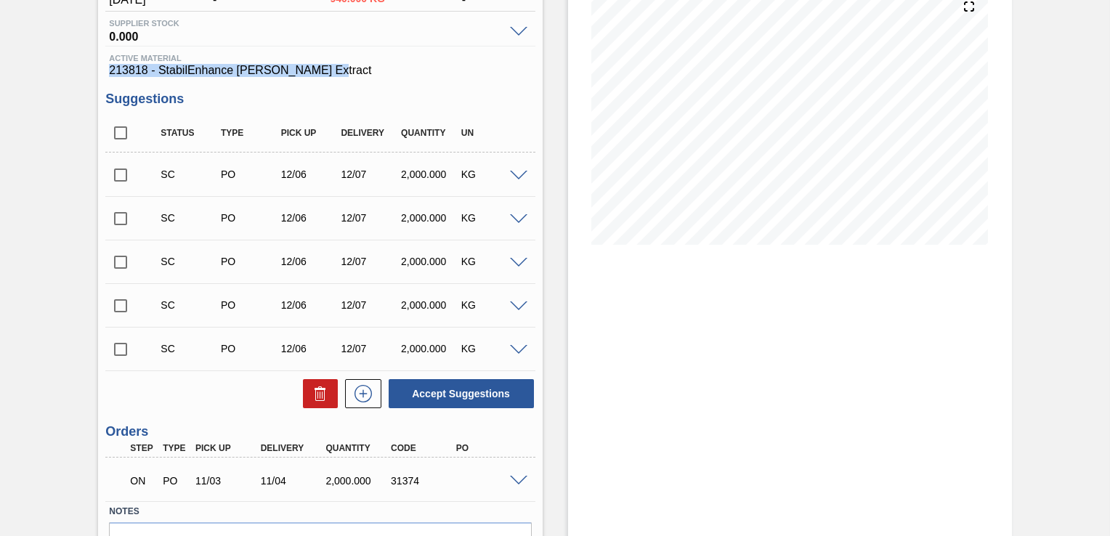
drag, startPoint x: 320, startPoint y: 68, endPoint x: 87, endPoint y: 65, distance: 233.1
click at [87, 65] on div "Negotiating Order 1SH - Aquarox 4 ([PERSON_NAME]) Unit SAB Prospecton Brewery M…" at bounding box center [555, 257] width 1110 height 728
copy span "213818 - StabilEnhance [PERSON_NAME] Extract"
drag, startPoint x: 418, startPoint y: 483, endPoint x: 389, endPoint y: 483, distance: 28.3
click at [389, 483] on div "31374" at bounding box center [422, 481] width 71 height 12
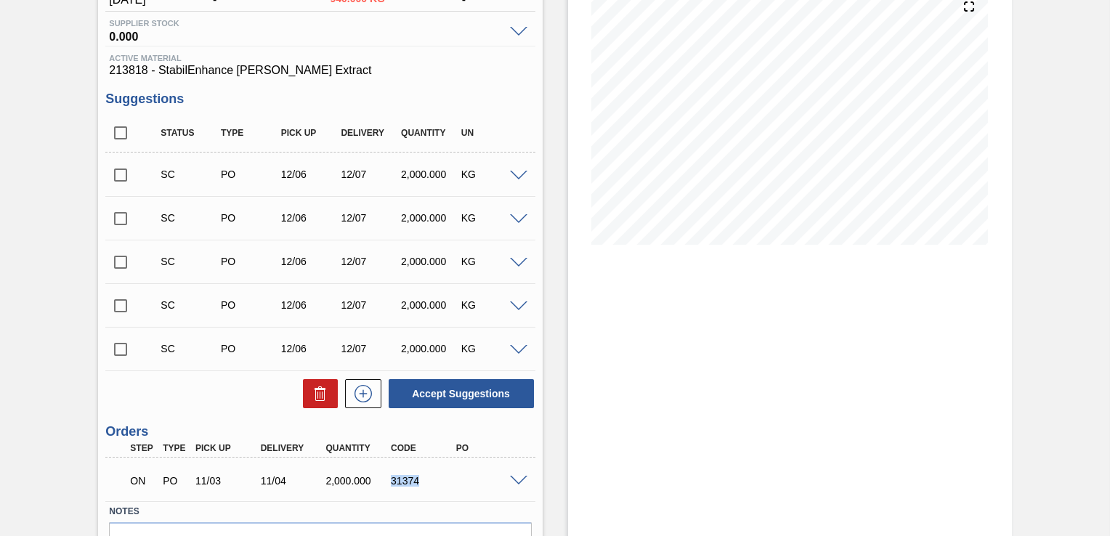
copy div "31374"
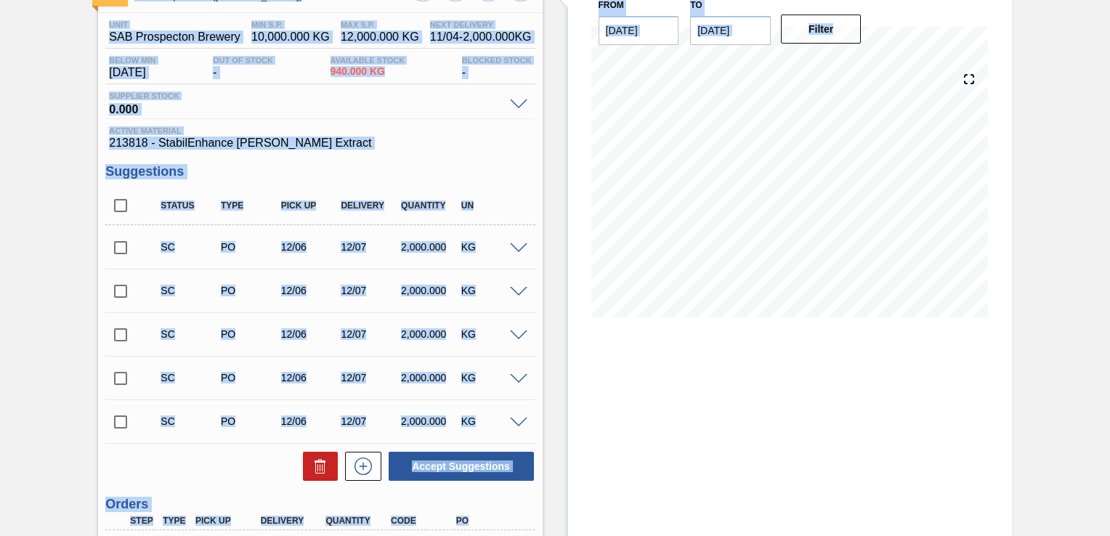
drag, startPoint x: 1107, startPoint y: 206, endPoint x: 1109, endPoint y: 28, distance: 177.9
click at [1109, 0] on html "Tasks Planning Management Transports Reports Master Data Andile Mbatha 3453 Mar…" at bounding box center [555, 0] width 1110 height 0
click at [1037, 123] on div "Negotiating Order 1SH - Aquarox 4 ([PERSON_NAME]) Unit SAB Prospecton Brewery M…" at bounding box center [555, 329] width 1110 height 728
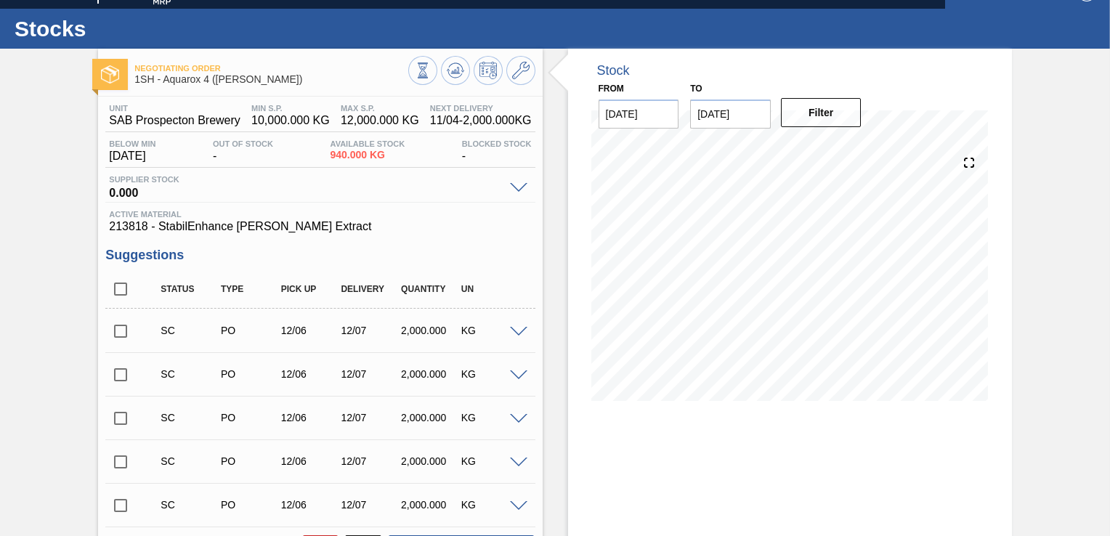
scroll to position [0, 0]
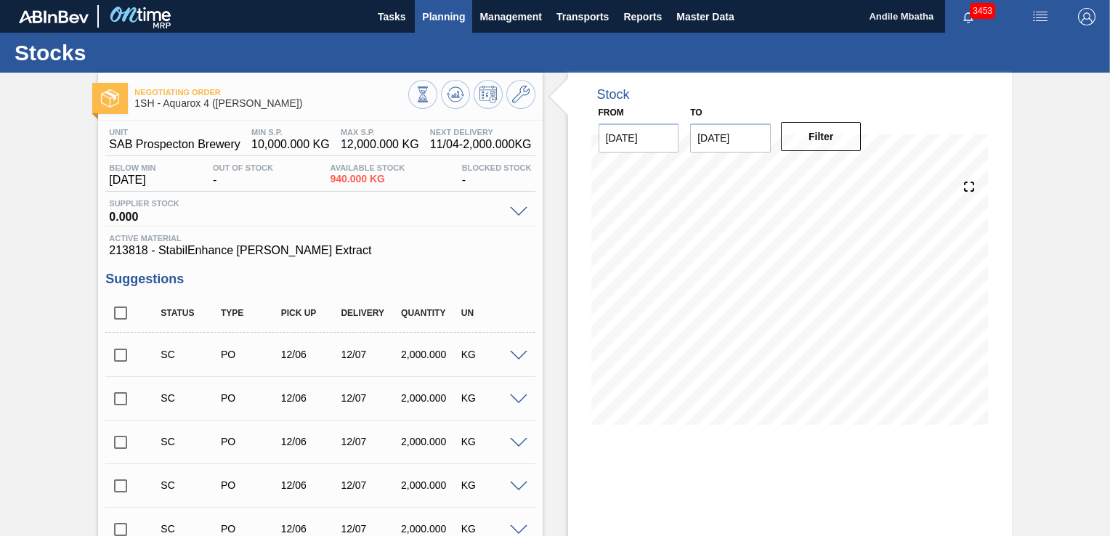
click at [459, 25] on span "Planning" at bounding box center [443, 16] width 43 height 17
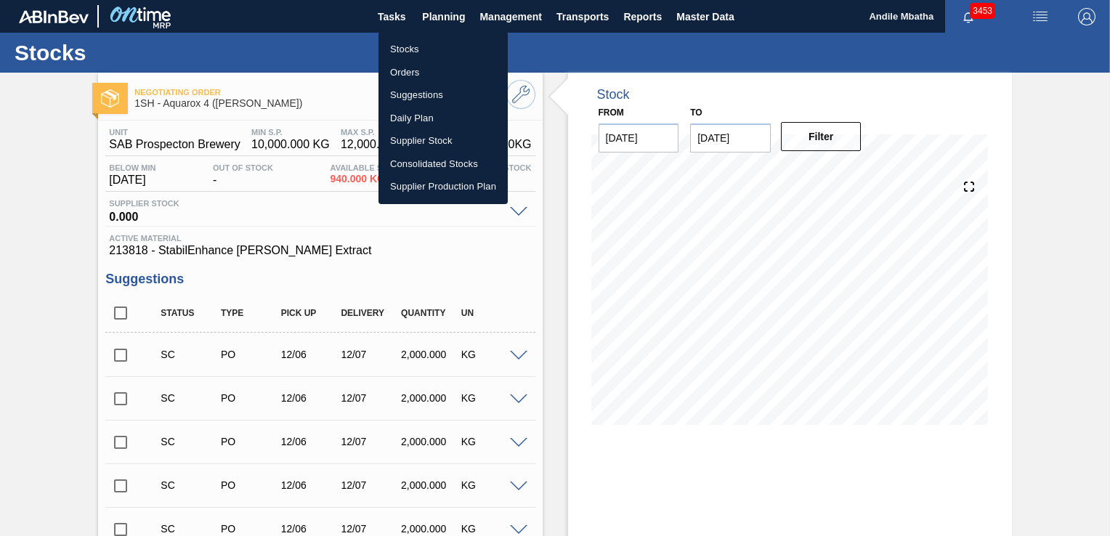
click at [430, 48] on li "Stocks" at bounding box center [442, 49] width 129 height 23
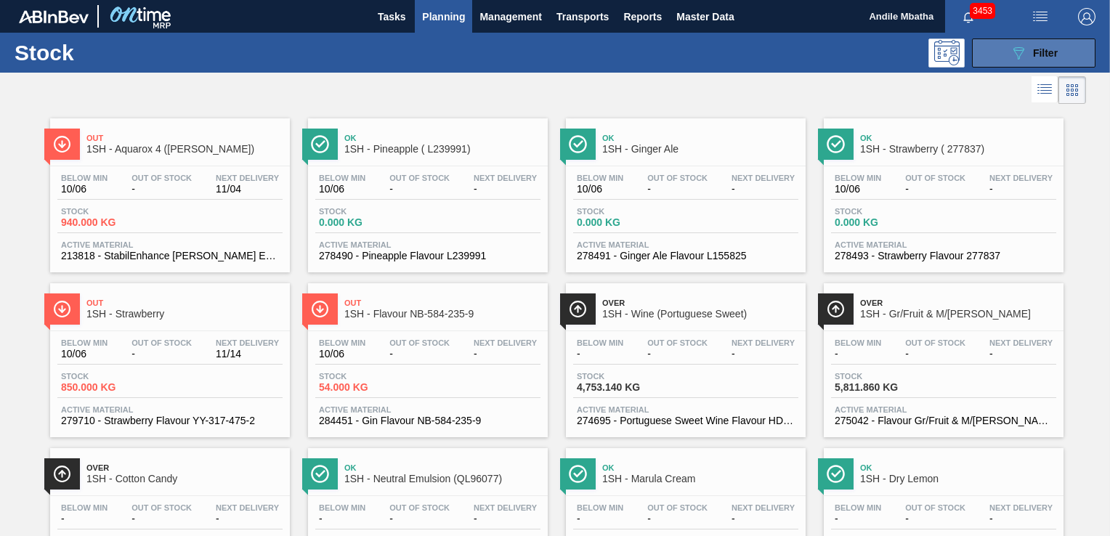
click at [1020, 51] on icon at bounding box center [1018, 53] width 11 height 12
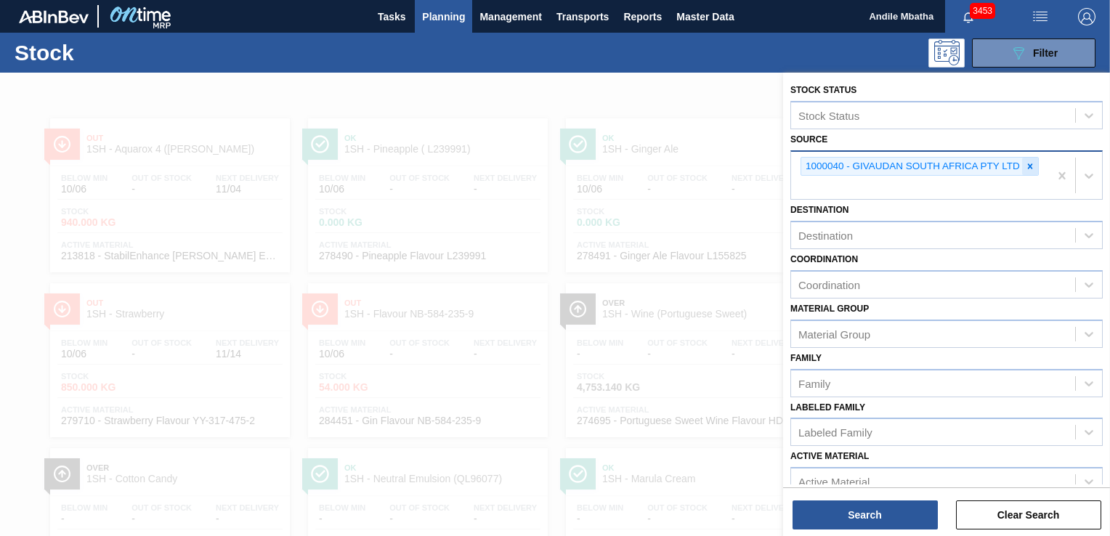
click at [1028, 164] on icon at bounding box center [1030, 165] width 5 height 5
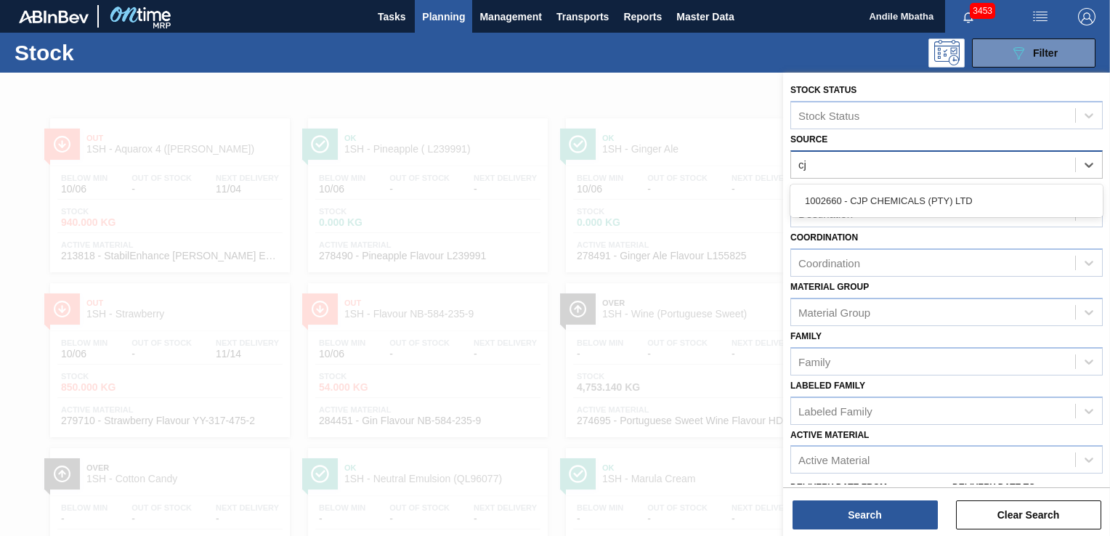
type input "cjp"
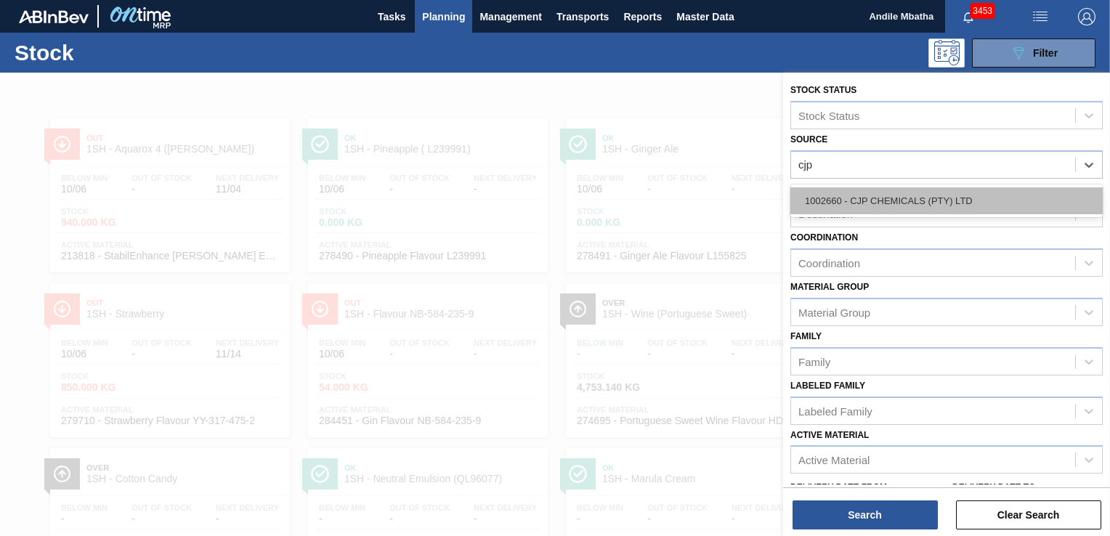
click at [934, 199] on div "1002660 - CJP CHEMICALS (PTY) LTD" at bounding box center [946, 200] width 312 height 27
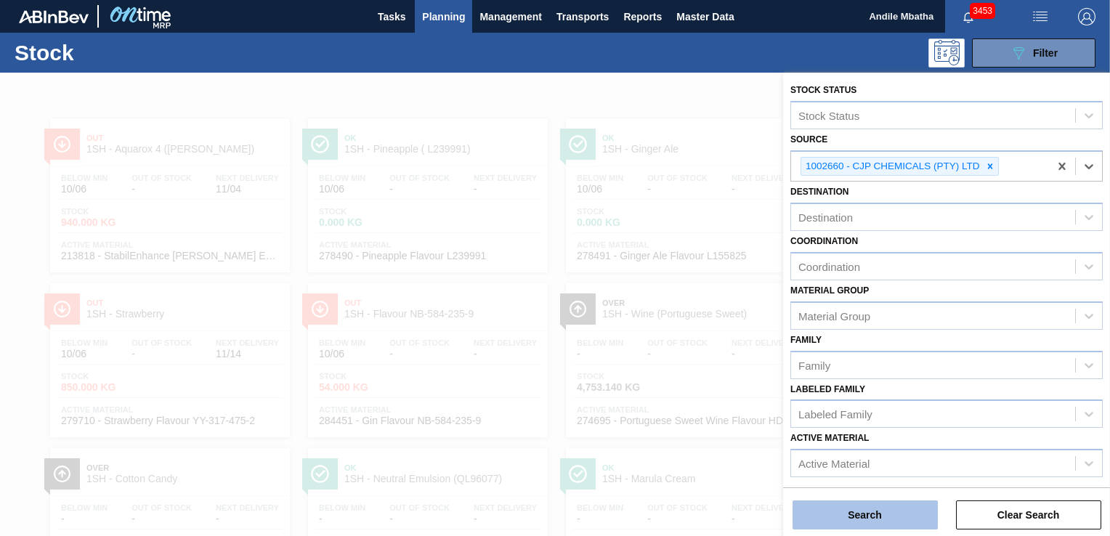
click at [866, 515] on button "Search" at bounding box center [864, 514] width 145 height 29
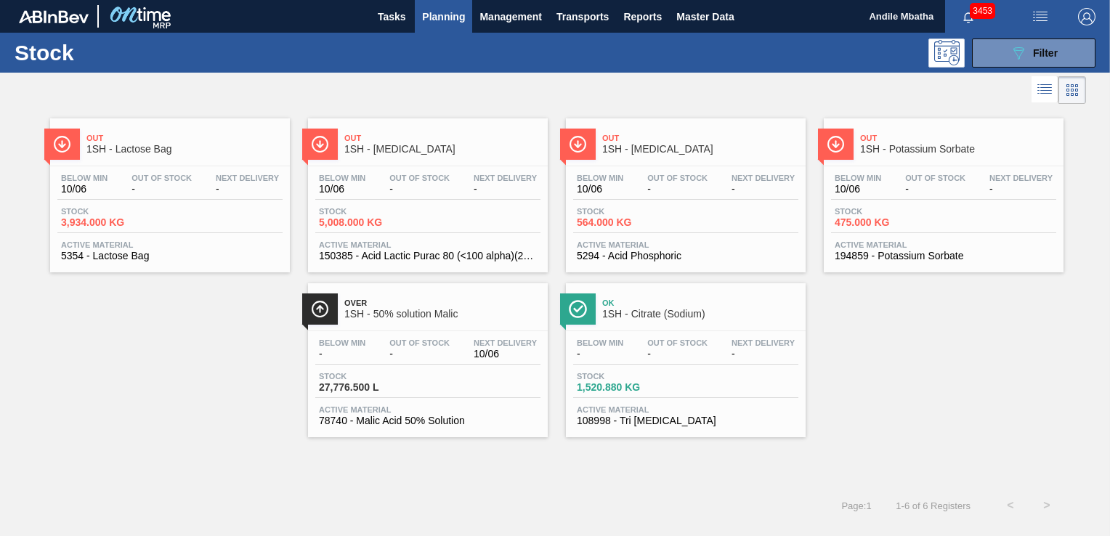
click at [677, 328] on div "Ok 1SH - Citrate (Sodium) Below Min - Out Of Stock - Next Delivery - Stock 1,52…" at bounding box center [686, 360] width 240 height 154
